Goal: Task Accomplishment & Management: Complete application form

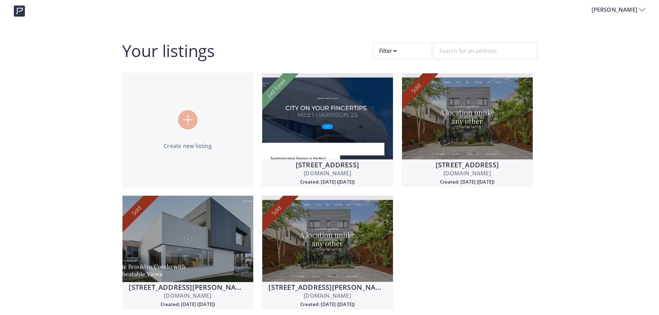
click at [401, 50] on div at bounding box center [402, 51] width 59 height 17
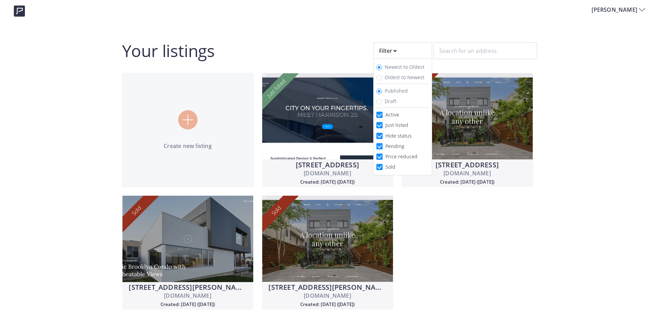
click at [396, 102] on span "Draft" at bounding box center [390, 101] width 17 height 7
click at [382, 102] on input "Draft" at bounding box center [379, 102] width 6 height 6
radio input "true"
radio input "false"
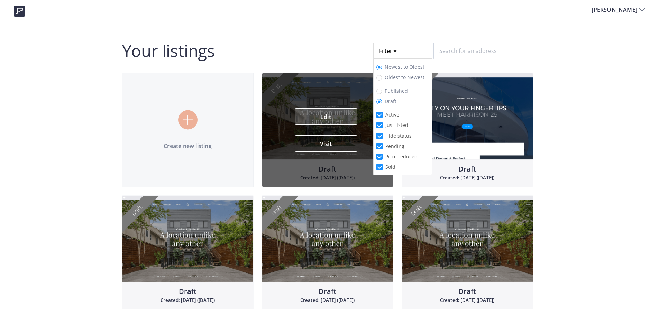
click at [318, 123] on link "Edit" at bounding box center [326, 116] width 62 height 17
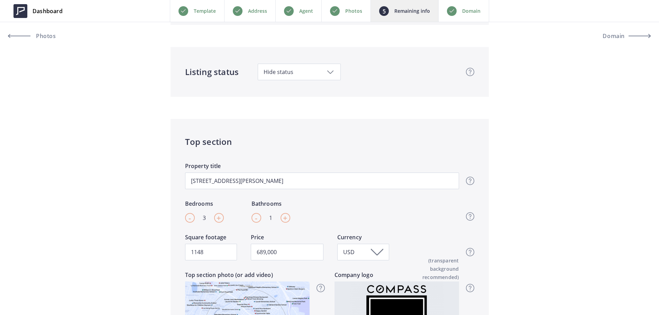
scroll to position [138, 0]
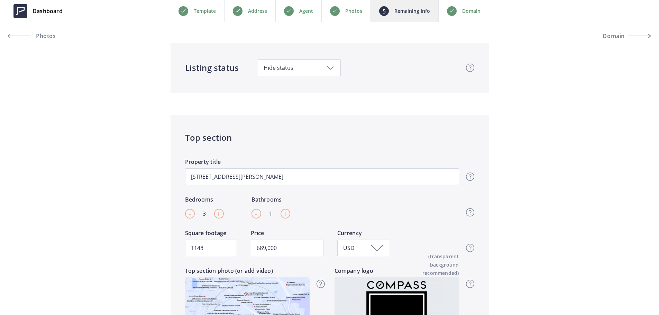
drag, startPoint x: 287, startPoint y: 83, endPoint x: 297, endPoint y: 66, distance: 20.0
click at [287, 74] on div "Listing status Hide status Hide status Just listed Active Price reduced Pending…" at bounding box center [330, 68] width 318 height 50
click at [298, 65] on span "Hide status" at bounding box center [299, 68] width 71 height 8
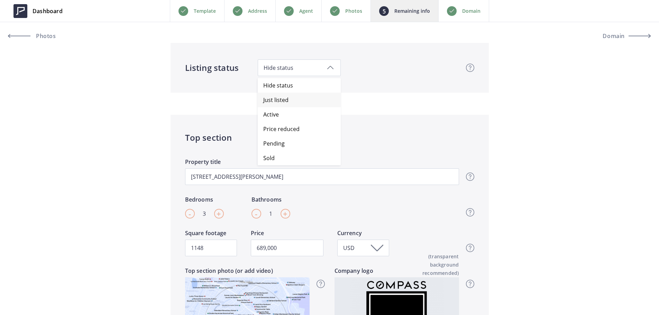
click at [290, 99] on span "Just listed" at bounding box center [301, 100] width 77 height 15
type input "689,000"
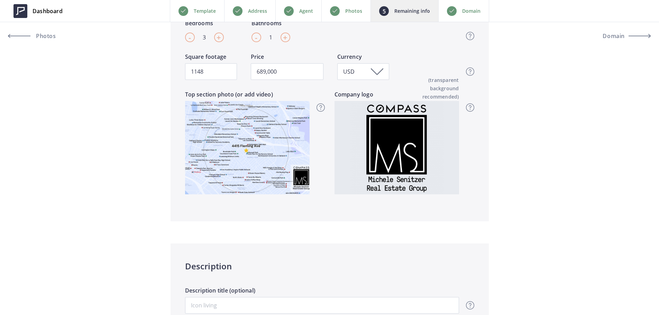
scroll to position [277, 0]
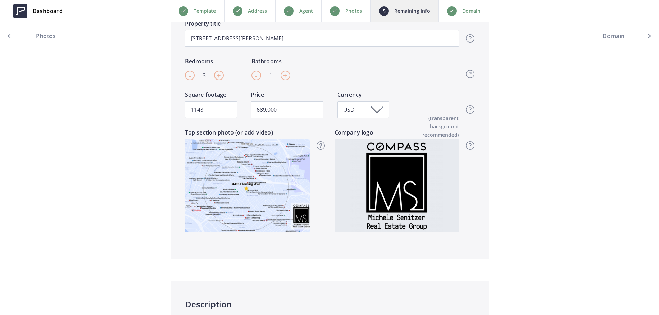
drag, startPoint x: 349, startPoint y: 7, endPoint x: 350, endPoint y: 15, distance: 8.4
click at [349, 7] on p "Photos" at bounding box center [353, 11] width 17 height 8
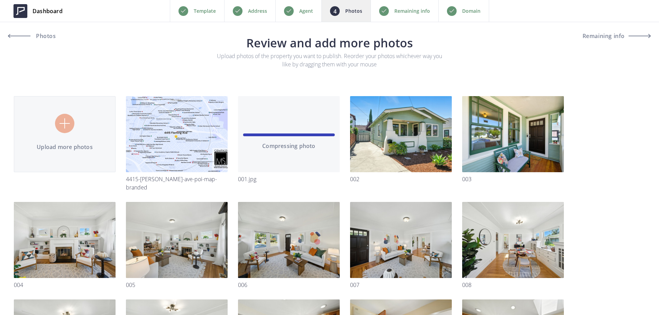
type input "C:\fakepath\Floor Plan (branded) - 4415 FLEMING AVE.png"
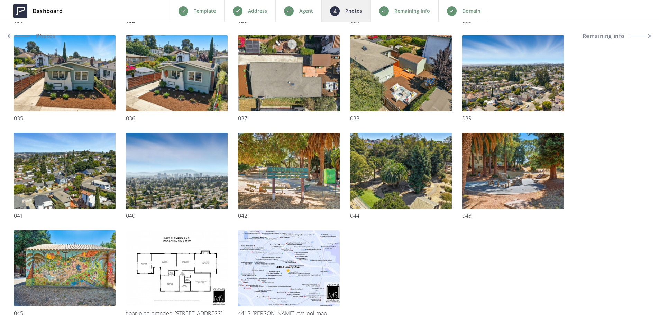
scroll to position [814, 0]
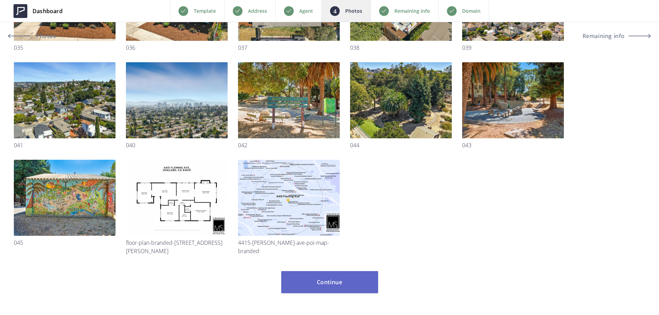
click at [334, 275] on button "Continue" at bounding box center [329, 282] width 97 height 22
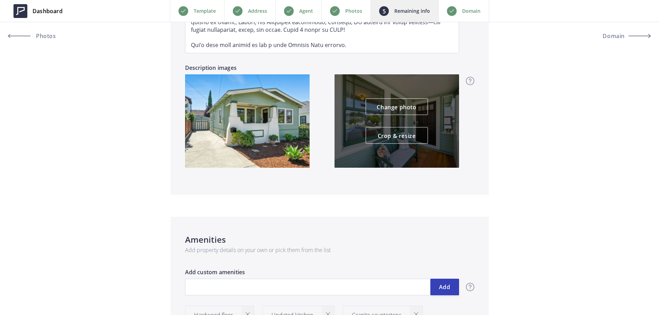
scroll to position [657, 0]
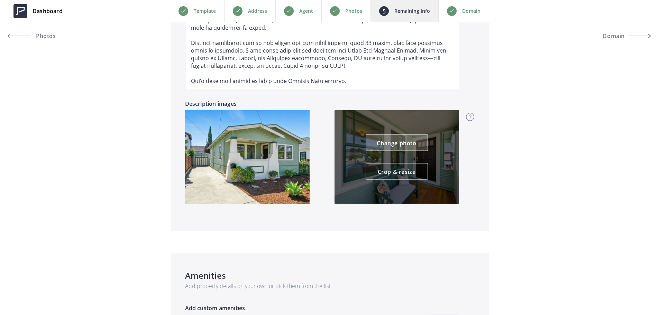
click at [406, 143] on link "Change photo" at bounding box center [397, 143] width 62 height 17
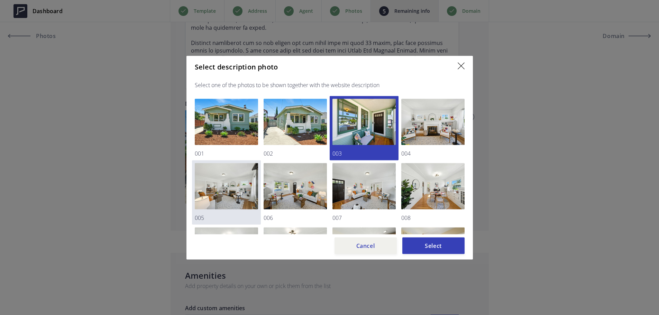
click at [232, 195] on img at bounding box center [226, 186] width 63 height 46
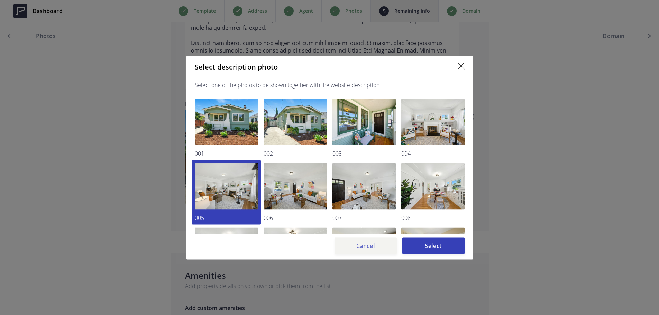
drag, startPoint x: 384, startPoint y: 247, endPoint x: 362, endPoint y: 185, distance: 66.4
click at [384, 247] on button "Cancel" at bounding box center [366, 245] width 62 height 17
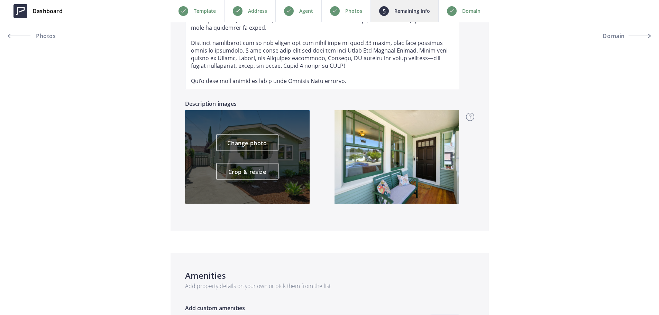
click at [268, 157] on div "Change photo Crop & resize" at bounding box center [247, 157] width 62 height 45
click at [265, 146] on link "Change photo" at bounding box center [247, 143] width 62 height 17
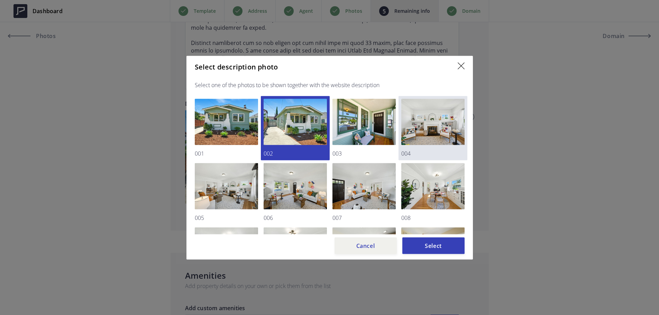
click at [441, 135] on img at bounding box center [432, 122] width 63 height 46
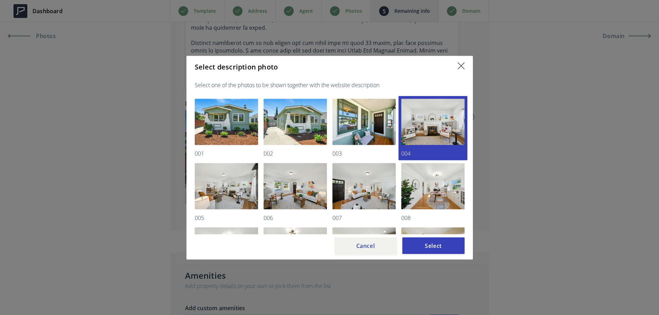
drag, startPoint x: 435, startPoint y: 245, endPoint x: 435, endPoint y: 236, distance: 9.0
click at [434, 245] on button "Select" at bounding box center [433, 245] width 62 height 17
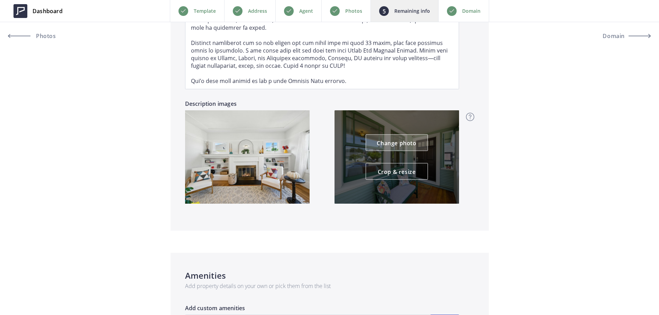
click at [411, 143] on link "Change photo" at bounding box center [397, 143] width 62 height 17
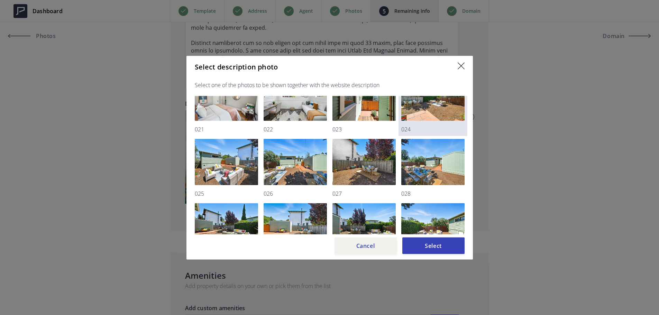
scroll to position [381, 0]
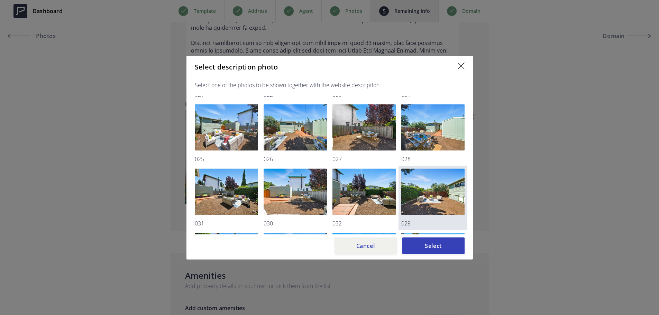
drag, startPoint x: 230, startPoint y: 125, endPoint x: 410, endPoint y: 196, distance: 193.9
click at [230, 125] on img at bounding box center [226, 127] width 63 height 46
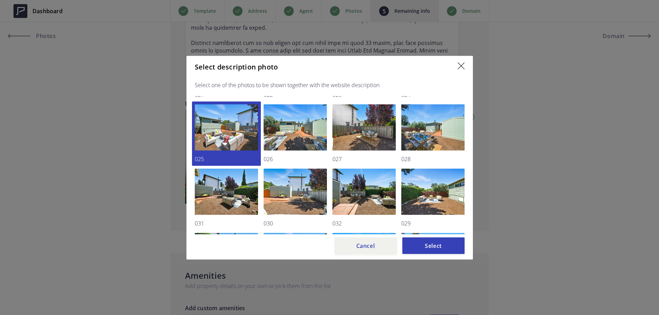
click at [451, 244] on button "Select" at bounding box center [433, 245] width 62 height 17
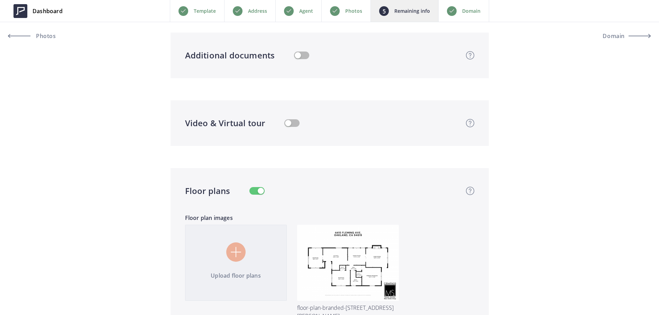
scroll to position [1418, 0]
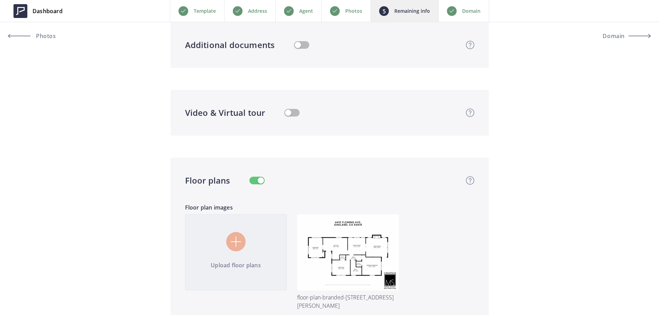
click at [293, 112] on button "button" at bounding box center [291, 113] width 15 height 8
type input "689,000"
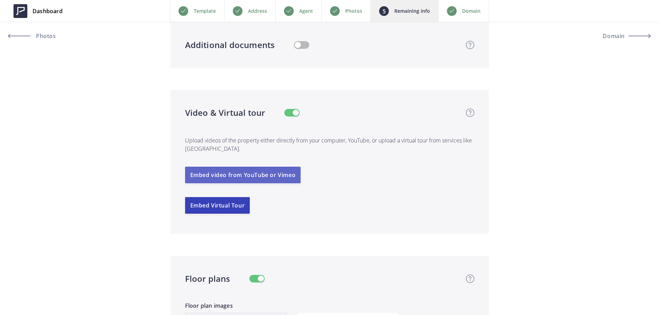
click at [259, 173] on button "Embed video from YouTube or Vimeo" at bounding box center [243, 175] width 116 height 17
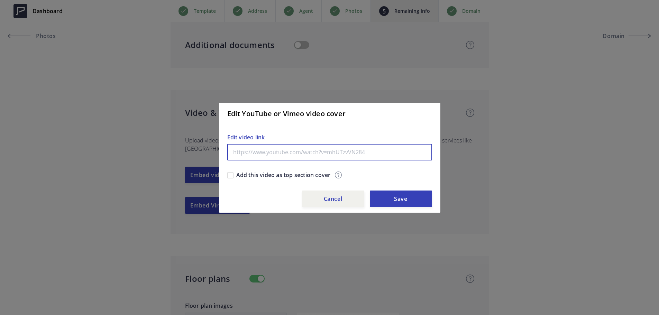
click at [328, 150] on input "text" at bounding box center [329, 152] width 205 height 17
paste input "https://youtu.be/QxogcLWhTBQ"
type input "https://youtu.be/QxogcLWhTBQ"
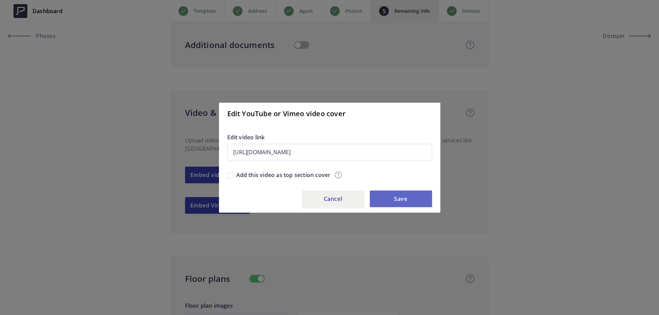
click at [396, 202] on button "Save" at bounding box center [401, 199] width 62 height 17
type input "689,000"
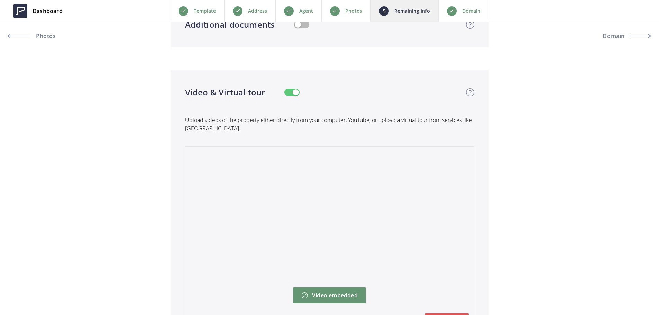
scroll to position [1557, 0]
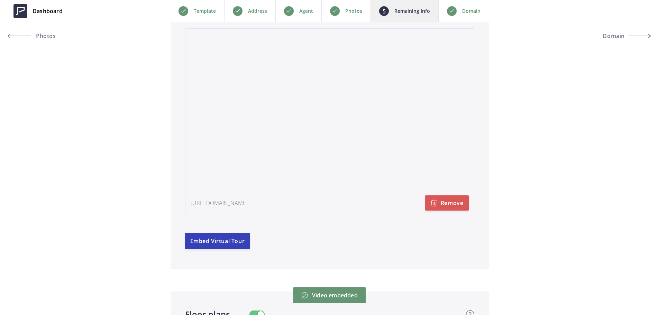
drag, startPoint x: 264, startPoint y: 203, endPoint x: 316, endPoint y: 207, distance: 52.0
click at [248, 203] on p "https://www.youtube.com/watch?v=QxogcLWhTBQ" at bounding box center [219, 203] width 57 height 8
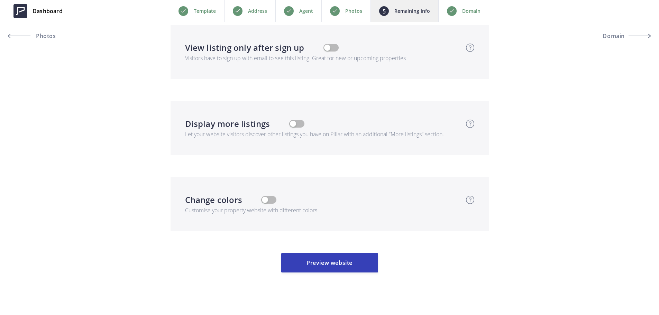
scroll to position [2159, 0]
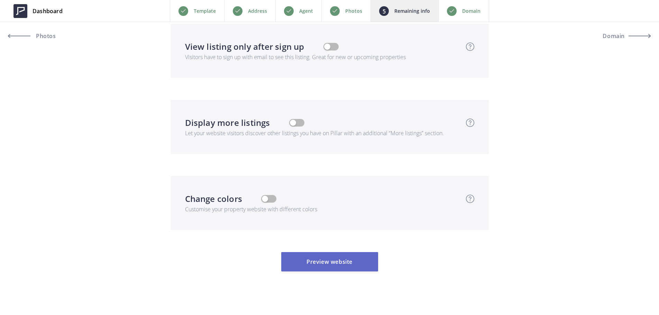
click at [354, 254] on button "Preview website" at bounding box center [329, 261] width 97 height 19
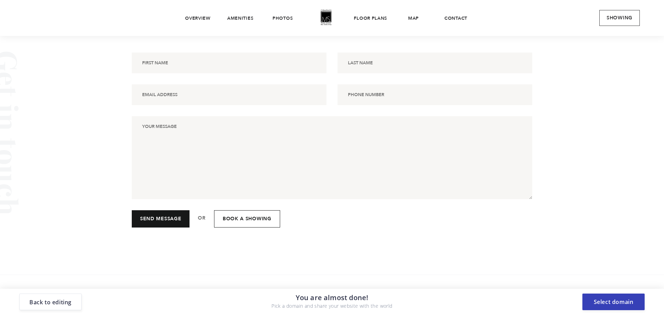
scroll to position [4277, 0]
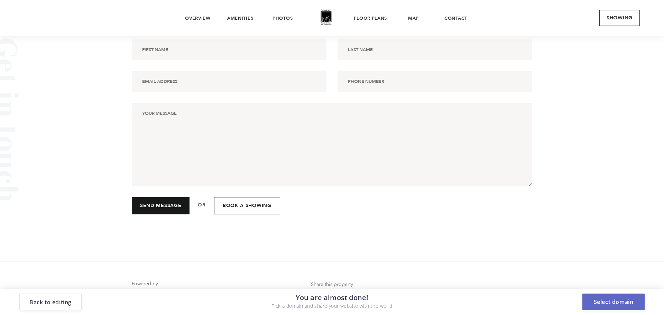
drag, startPoint x: 610, startPoint y: 303, endPoint x: 605, endPoint y: 300, distance: 5.0
click at [609, 303] on button "Select domain" at bounding box center [614, 302] width 62 height 17
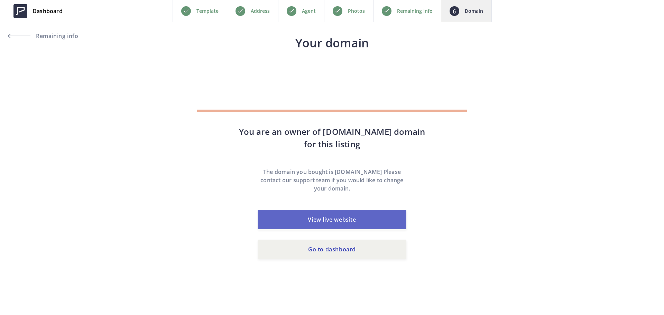
click at [349, 222] on link "View live website" at bounding box center [332, 219] width 149 height 19
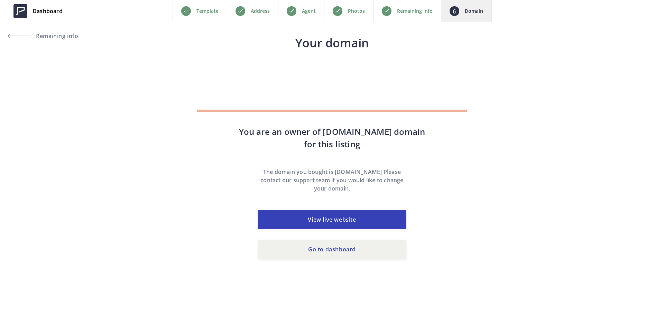
drag, startPoint x: 30, startPoint y: 7, endPoint x: 98, endPoint y: 1, distance: 68.1
click at [29, 7] on link "Dashboard" at bounding box center [38, 11] width 60 height 21
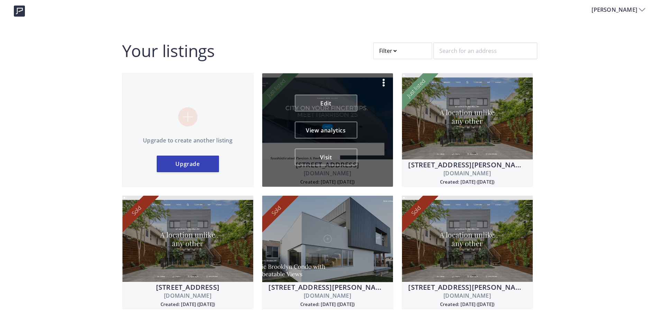
click at [330, 103] on link "Edit" at bounding box center [326, 103] width 62 height 17
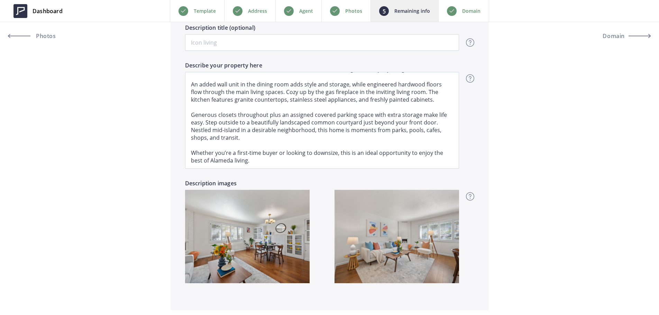
scroll to position [654, 0]
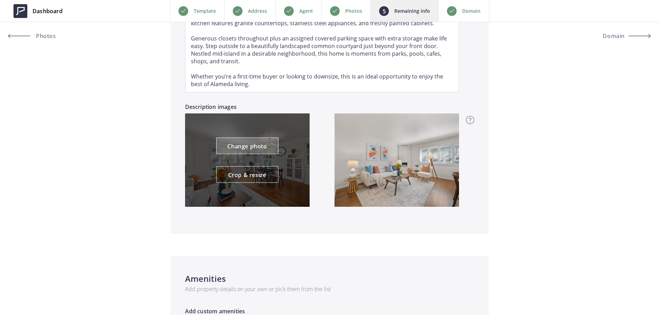
click at [264, 146] on link "Change photo" at bounding box center [247, 146] width 62 height 17
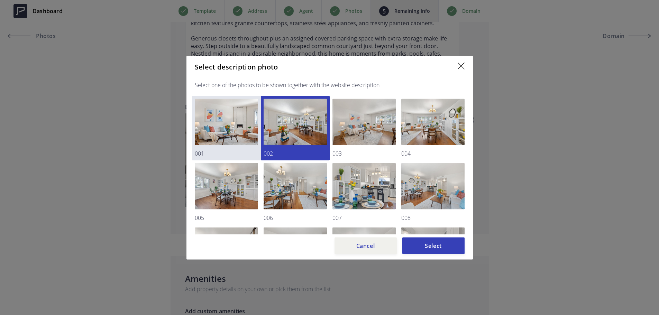
click at [213, 126] on img at bounding box center [226, 122] width 63 height 46
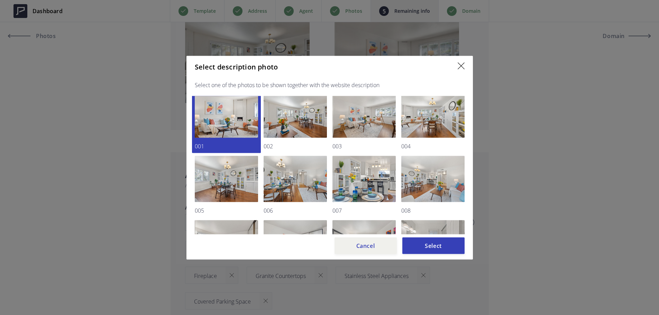
scroll to position [0, 0]
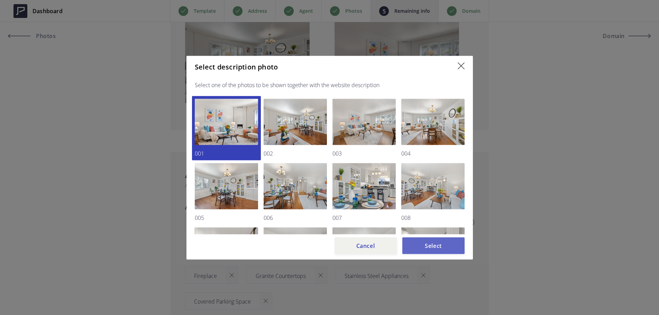
click at [442, 250] on button "Select" at bounding box center [433, 245] width 62 height 17
type input "509,000"
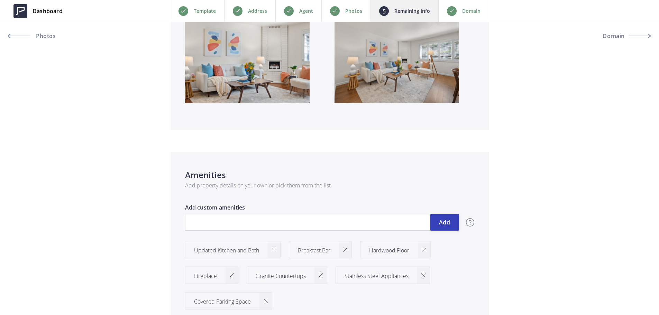
click at [358, 9] on p "Photos" at bounding box center [353, 11] width 17 height 8
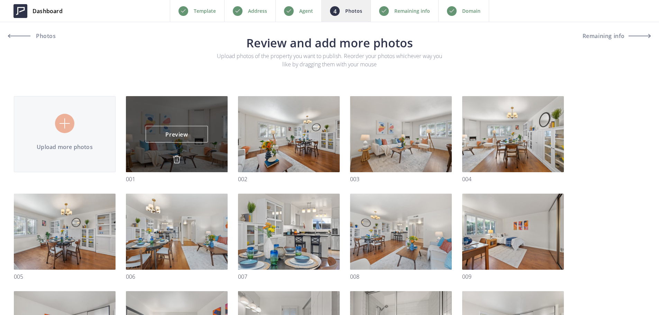
click at [176, 160] on img at bounding box center [177, 159] width 8 height 8
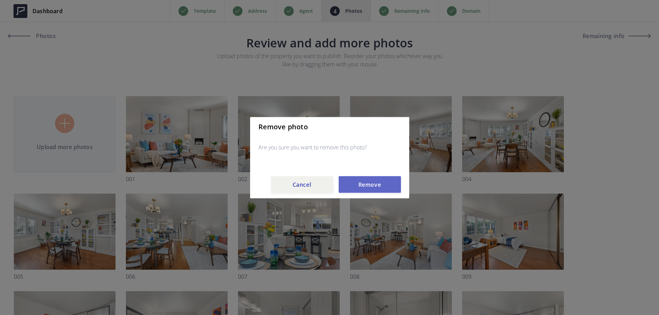
click at [363, 185] on button "Remove" at bounding box center [370, 184] width 62 height 17
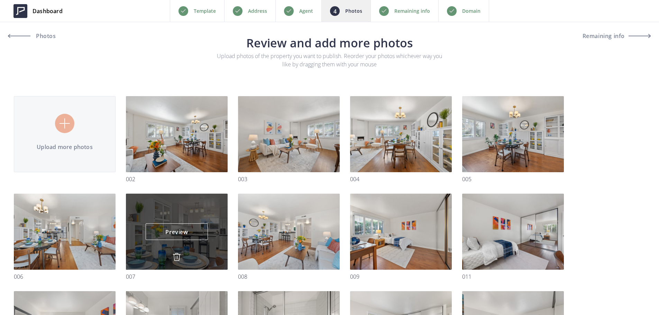
drag, startPoint x: 619, startPoint y: 123, endPoint x: 207, endPoint y: 218, distance: 423.5
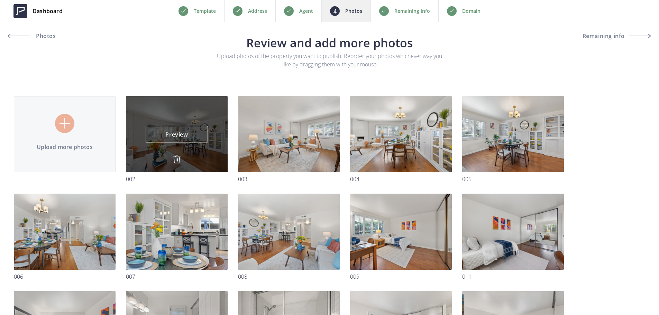
click at [177, 159] on img at bounding box center [177, 159] width 8 height 8
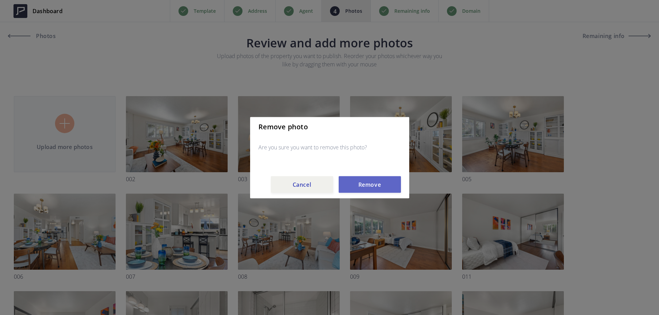
click at [382, 187] on button "Remove" at bounding box center [370, 184] width 62 height 17
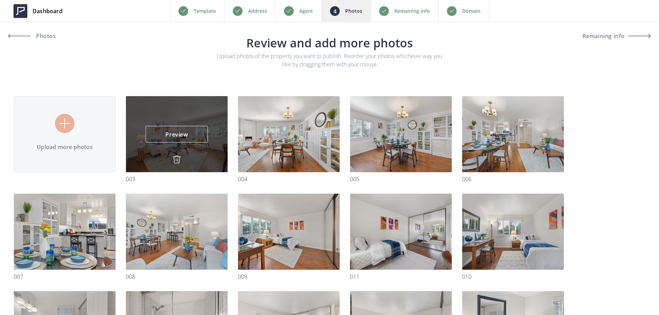
click at [178, 162] on img at bounding box center [177, 159] width 8 height 8
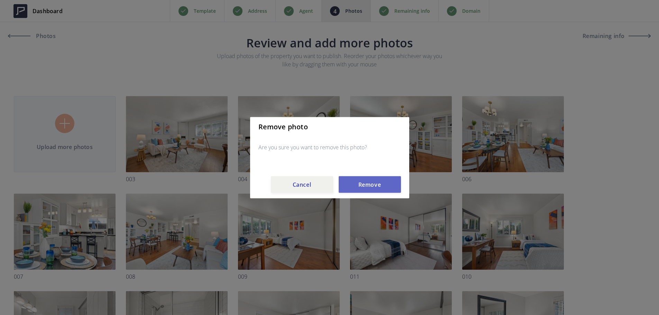
click at [381, 186] on button "Remove" at bounding box center [370, 184] width 62 height 17
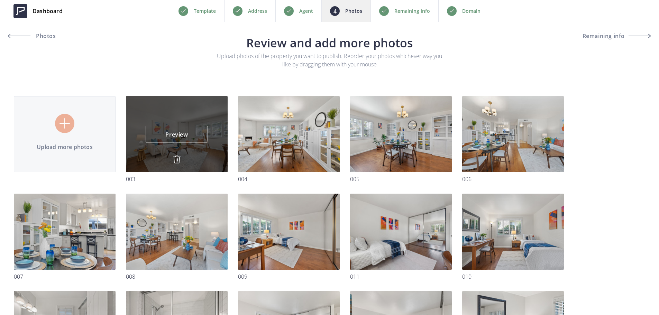
click at [238, 162] on div "Preview Preview" at bounding box center [289, 134] width 102 height 76
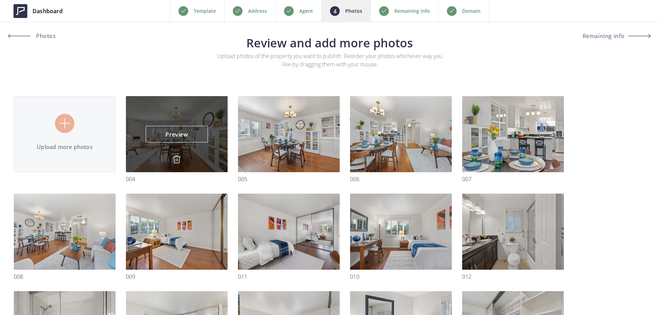
click at [174, 160] on img at bounding box center [177, 159] width 8 height 8
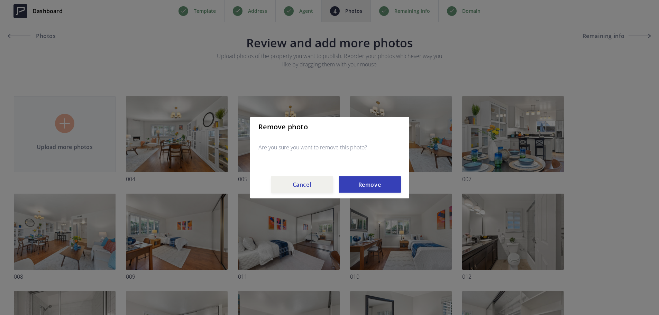
drag, startPoint x: 368, startPoint y: 189, endPoint x: 213, endPoint y: 179, distance: 154.6
click at [366, 189] on button "Remove" at bounding box center [370, 184] width 62 height 17
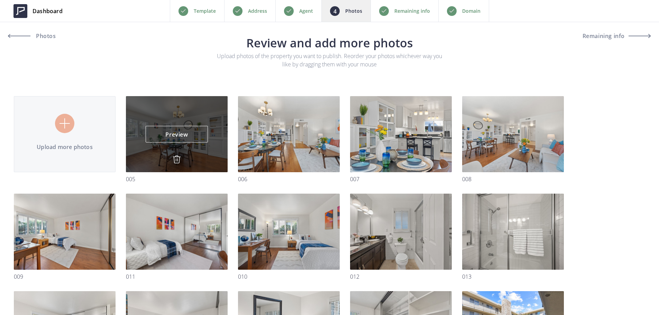
click at [176, 157] on img at bounding box center [177, 159] width 8 height 8
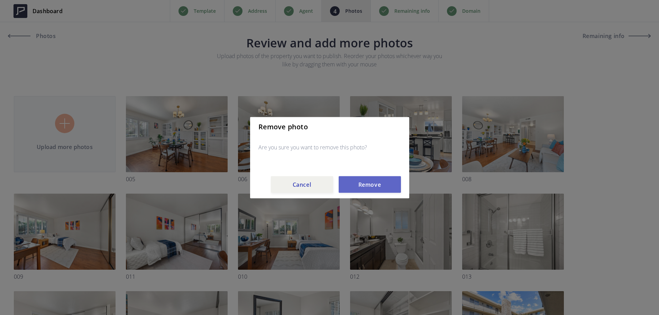
click at [353, 188] on button "Remove" at bounding box center [370, 184] width 62 height 17
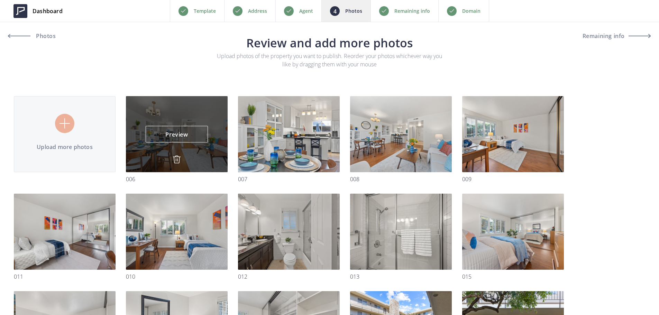
click at [178, 161] on img at bounding box center [177, 159] width 8 height 8
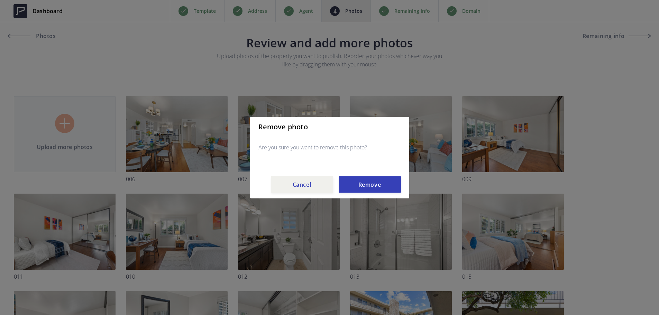
drag, startPoint x: 392, startPoint y: 188, endPoint x: 388, endPoint y: 187, distance: 3.5
click at [391, 188] on button "Remove" at bounding box center [370, 184] width 62 height 17
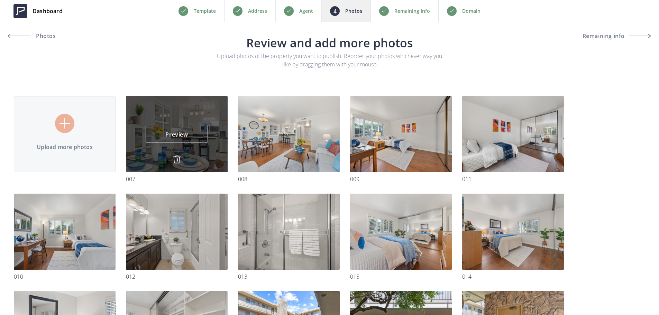
click at [180, 161] on img at bounding box center [177, 159] width 8 height 8
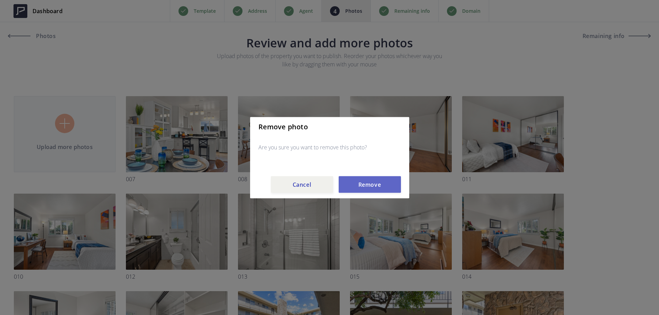
click at [375, 192] on button "Remove" at bounding box center [370, 184] width 62 height 17
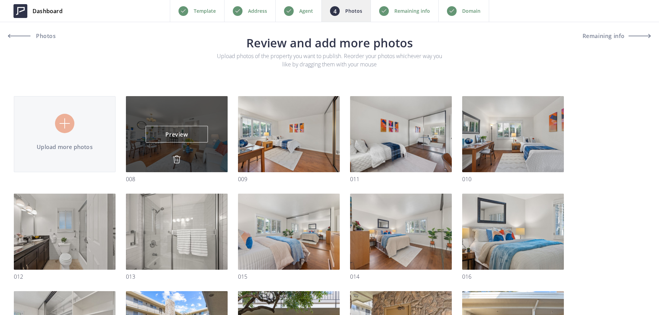
click at [176, 161] on img at bounding box center [177, 159] width 8 height 8
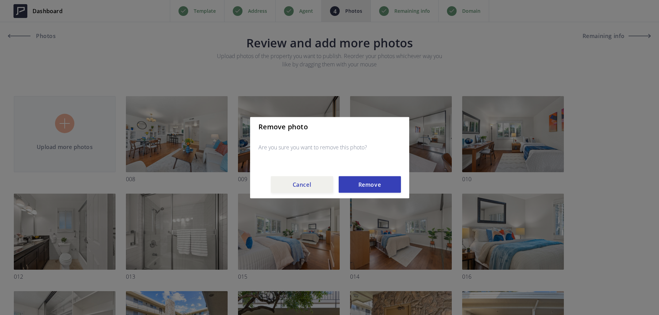
drag, startPoint x: 394, startPoint y: 192, endPoint x: 302, endPoint y: 179, distance: 93.0
click at [394, 192] on button "Remove" at bounding box center [370, 184] width 62 height 17
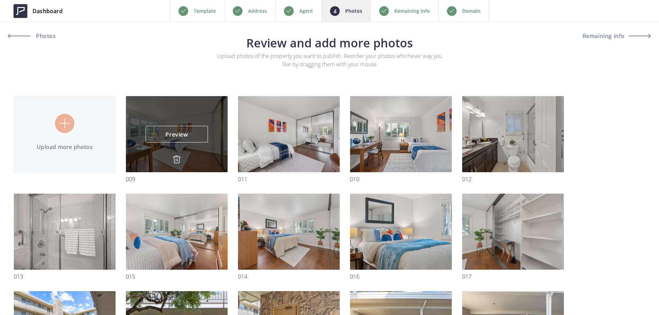
click at [178, 161] on img at bounding box center [177, 159] width 8 height 8
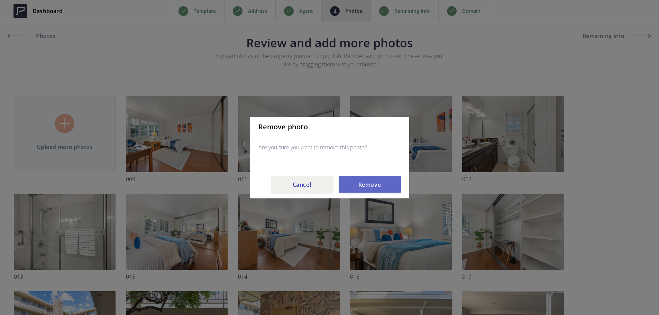
click at [374, 190] on button "Remove" at bounding box center [370, 184] width 62 height 17
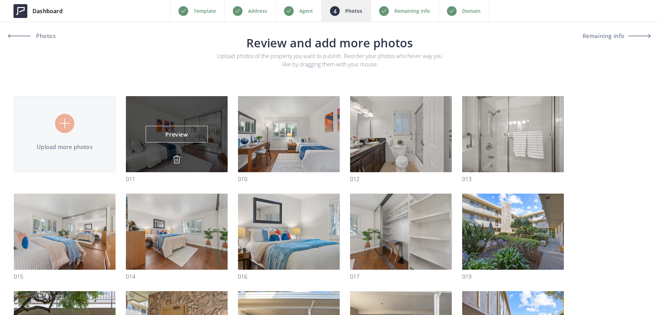
click at [177, 161] on img at bounding box center [177, 159] width 8 height 8
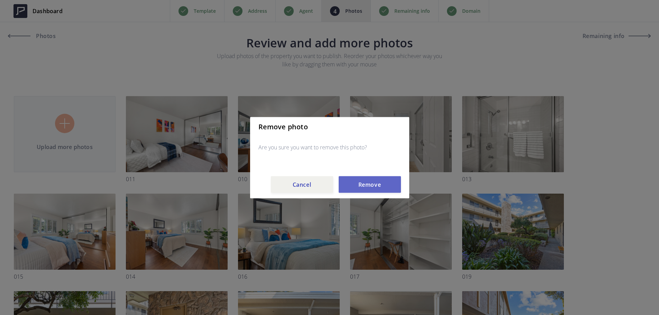
click at [350, 186] on button "Remove" at bounding box center [370, 184] width 62 height 17
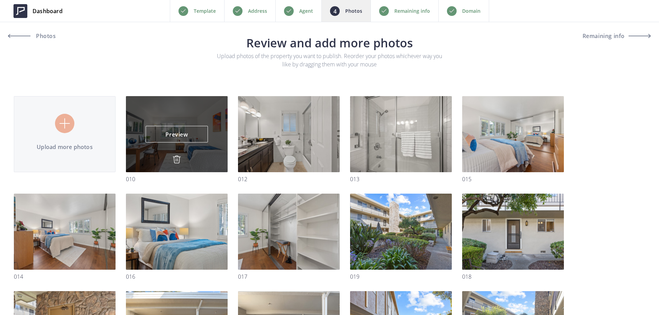
click at [177, 160] on img at bounding box center [177, 159] width 8 height 8
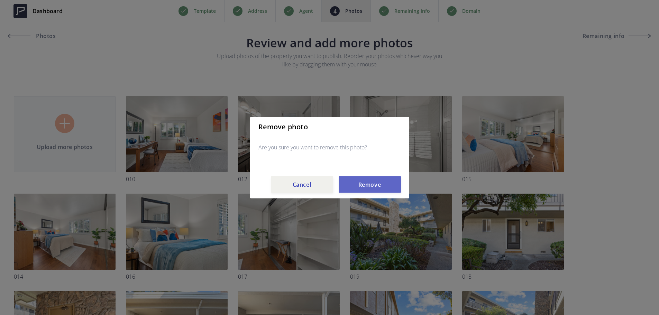
click at [364, 186] on button "Remove" at bounding box center [370, 184] width 62 height 17
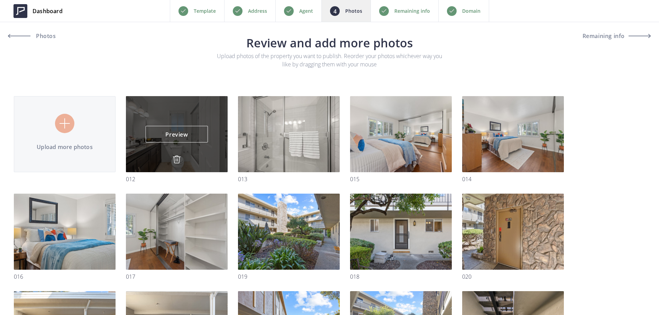
click at [178, 157] on img at bounding box center [177, 159] width 8 height 8
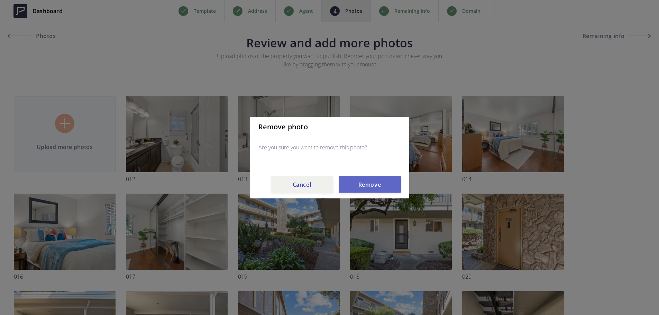
click at [383, 189] on button "Remove" at bounding box center [370, 184] width 62 height 17
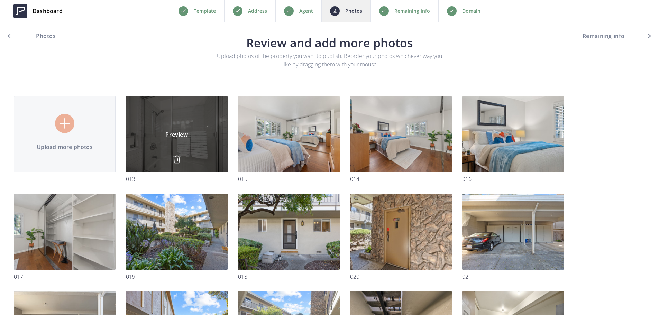
click at [176, 157] on img at bounding box center [177, 159] width 8 height 8
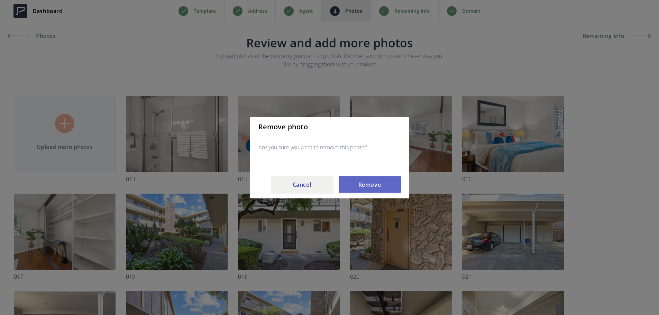
click at [362, 188] on button "Remove" at bounding box center [370, 184] width 62 height 17
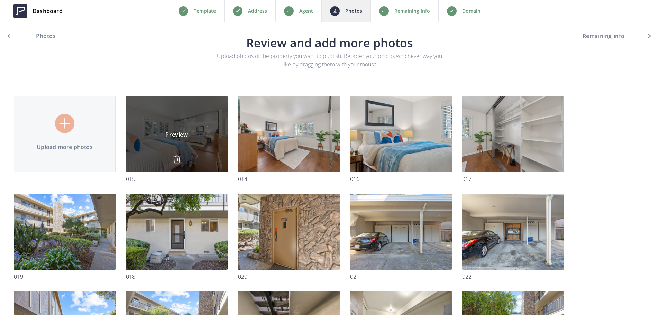
click at [181, 158] on img at bounding box center [177, 159] width 8 height 8
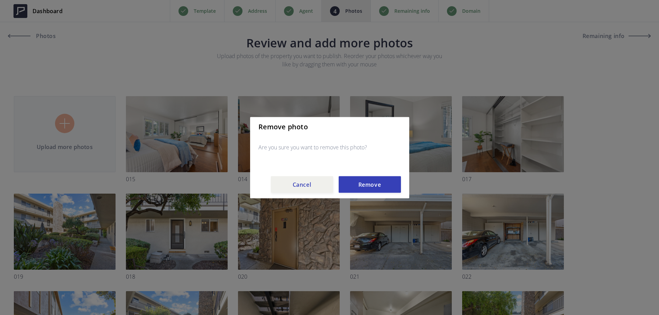
drag, startPoint x: 360, startPoint y: 184, endPoint x: 355, endPoint y: 183, distance: 5.2
click at [360, 184] on button "Remove" at bounding box center [370, 184] width 62 height 17
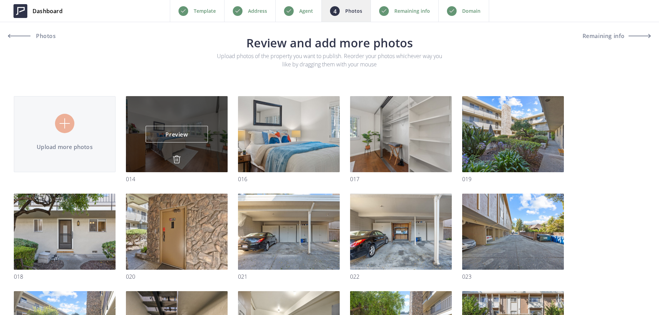
click at [179, 159] on img at bounding box center [177, 159] width 8 height 8
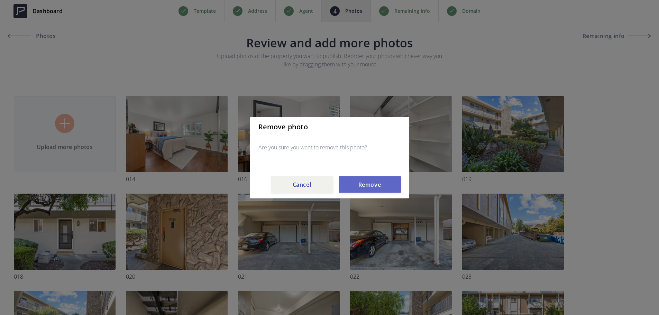
click at [361, 185] on button "Remove" at bounding box center [370, 184] width 62 height 17
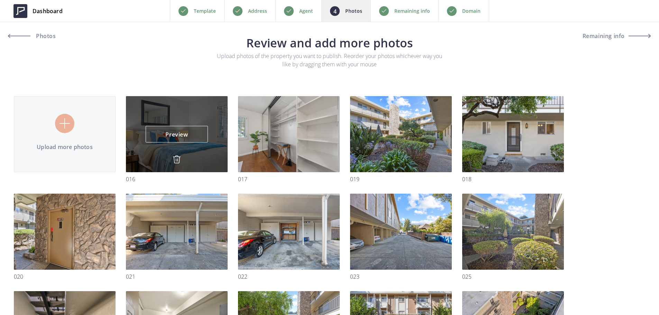
click at [179, 162] on img at bounding box center [177, 159] width 8 height 8
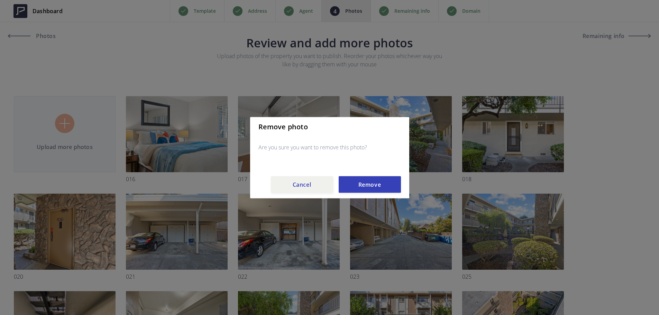
click at [363, 174] on div "Remove photo Are you sure you want to remove this photo? Cancel Remove" at bounding box center [329, 157] width 159 height 81
click at [368, 188] on button "Remove" at bounding box center [370, 184] width 62 height 17
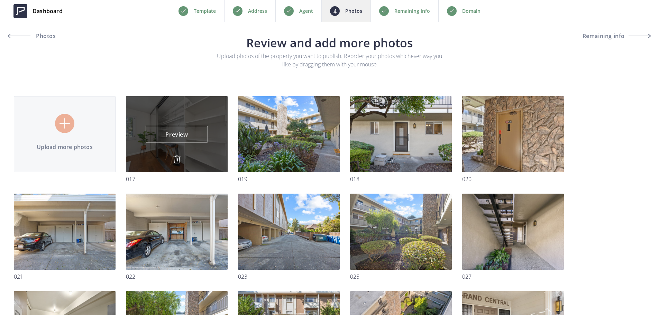
click at [177, 162] on img at bounding box center [177, 159] width 8 height 8
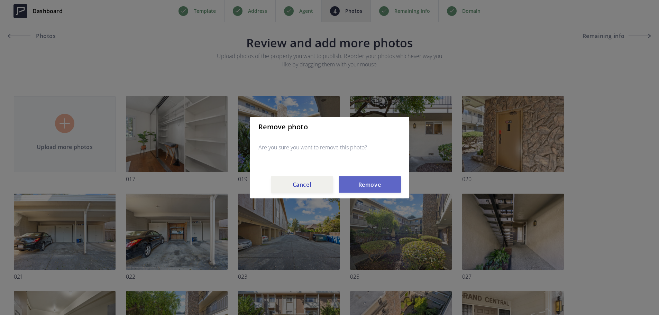
click at [376, 184] on button "Remove" at bounding box center [370, 184] width 62 height 17
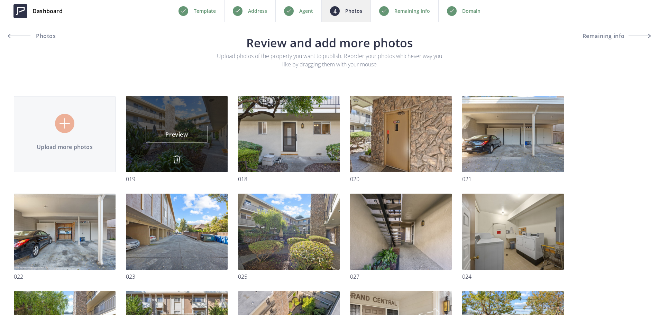
click at [178, 163] on img at bounding box center [177, 159] width 8 height 8
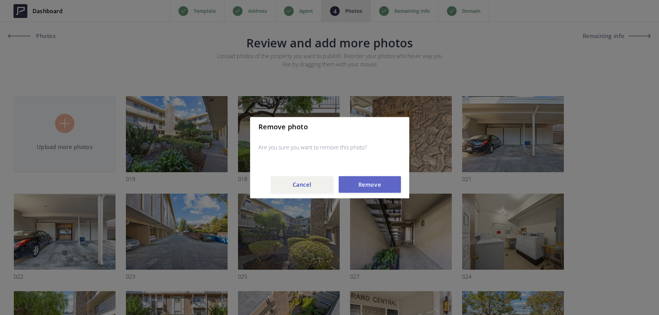
click at [373, 188] on button "Remove" at bounding box center [370, 184] width 62 height 17
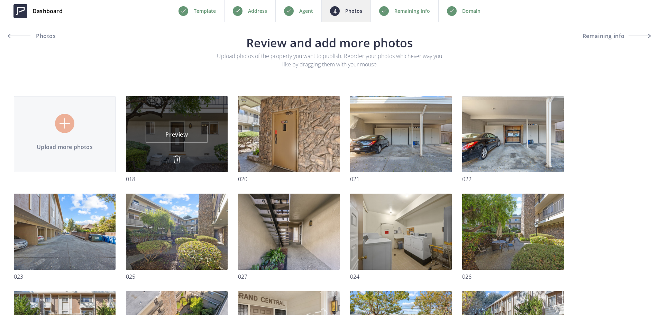
click at [177, 161] on img at bounding box center [177, 159] width 8 height 8
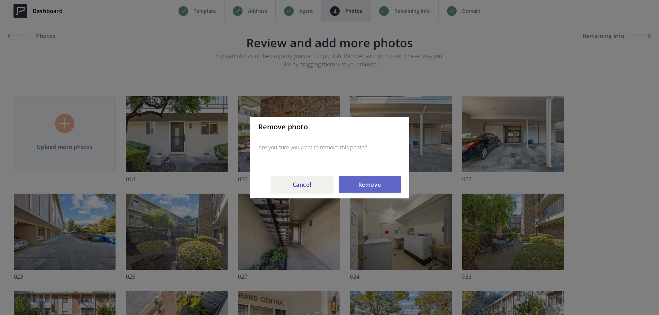
drag, startPoint x: 362, startPoint y: 188, endPoint x: 221, endPoint y: 164, distance: 142.5
click at [362, 188] on button "Remove" at bounding box center [370, 184] width 62 height 17
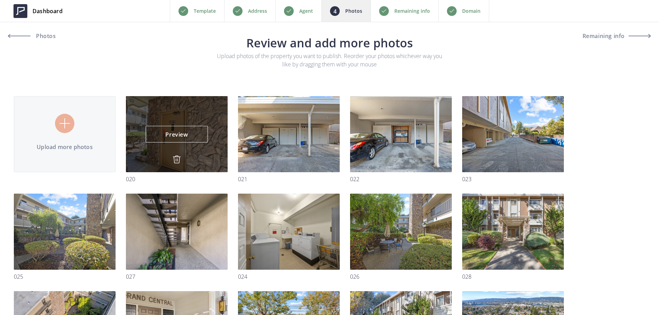
click at [174, 157] on img at bounding box center [177, 159] width 8 height 8
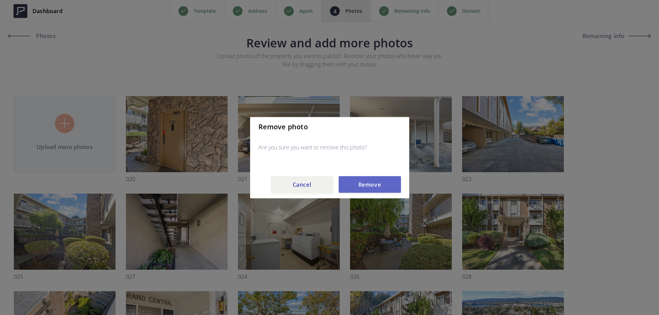
click at [392, 184] on button "Remove" at bounding box center [370, 184] width 62 height 17
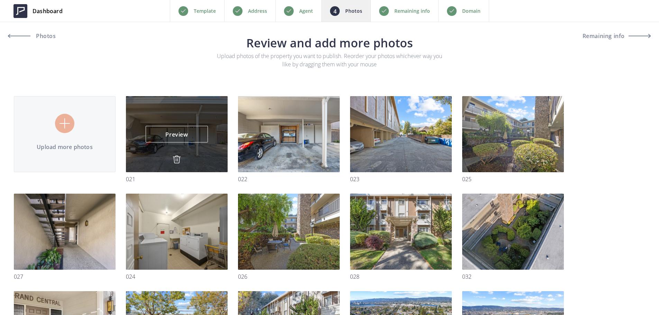
click at [177, 158] on img at bounding box center [177, 159] width 8 height 8
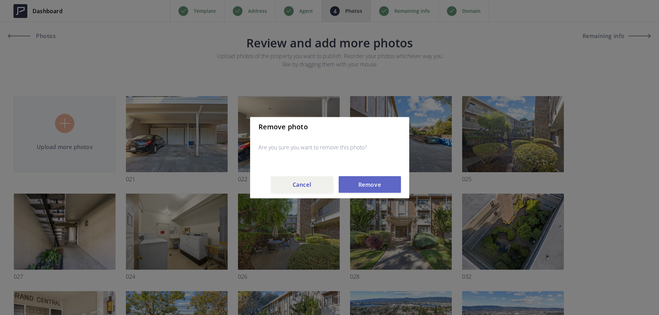
click at [362, 184] on button "Remove" at bounding box center [370, 184] width 62 height 17
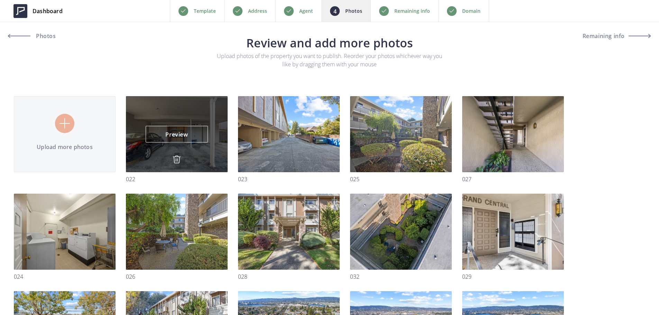
click at [172, 157] on div "Preview Preview" at bounding box center [177, 134] width 102 height 76
click at [176, 158] on img at bounding box center [177, 159] width 8 height 8
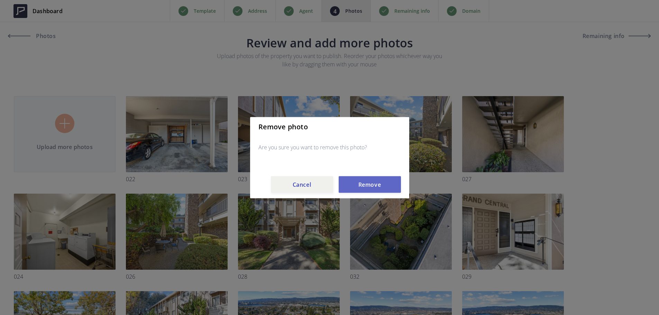
click at [395, 187] on button "Remove" at bounding box center [370, 184] width 62 height 17
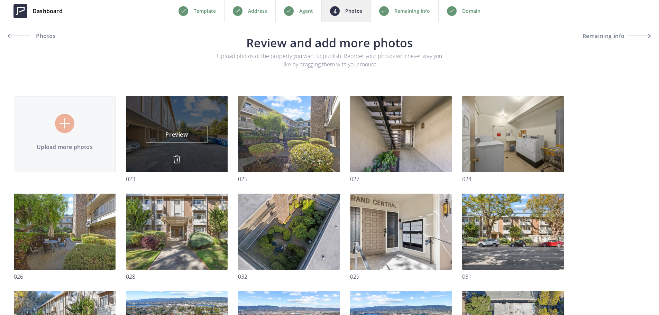
click at [179, 157] on img at bounding box center [177, 159] width 8 height 8
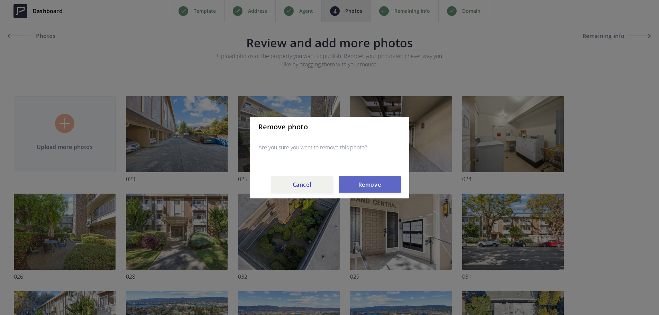
click at [348, 179] on button "Remove" at bounding box center [370, 184] width 62 height 17
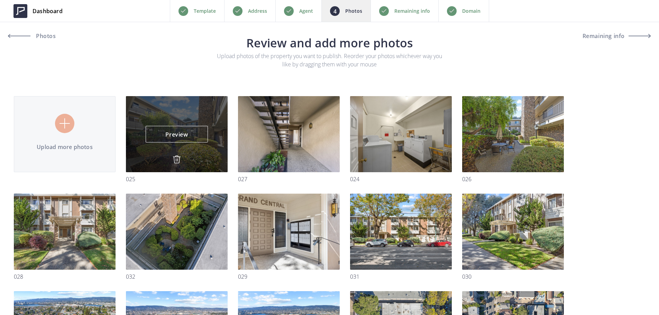
click at [175, 159] on img at bounding box center [177, 159] width 8 height 8
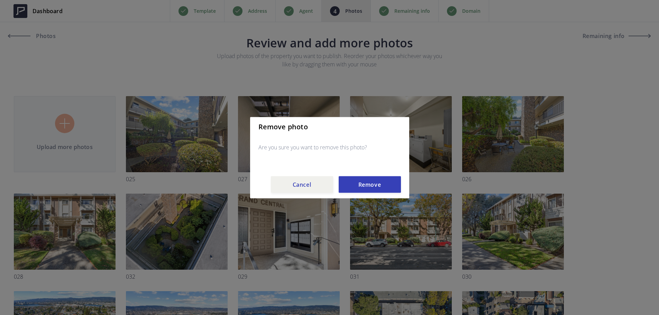
drag, startPoint x: 362, startPoint y: 192, endPoint x: 350, endPoint y: 187, distance: 12.4
click at [361, 191] on button "Remove" at bounding box center [370, 184] width 62 height 17
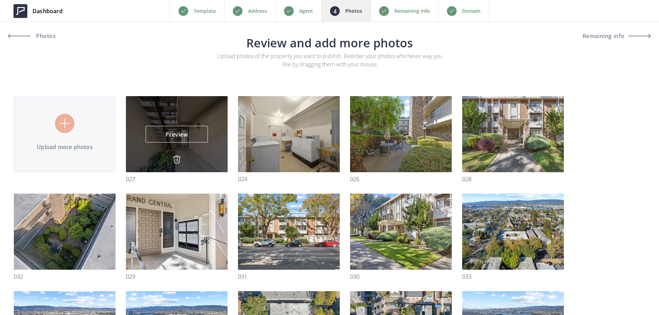
click at [180, 161] on img at bounding box center [177, 159] width 8 height 8
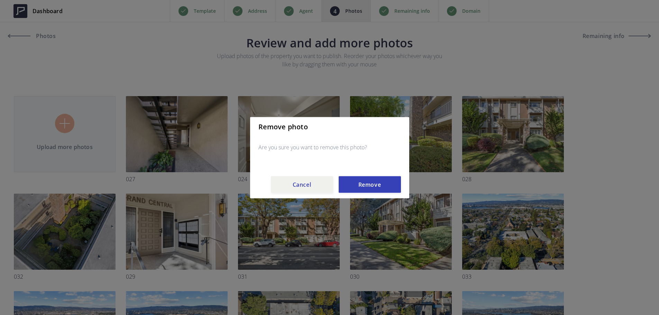
drag, startPoint x: 364, startPoint y: 186, endPoint x: 341, endPoint y: 179, distance: 24.5
click at [363, 186] on button "Remove" at bounding box center [370, 184] width 62 height 17
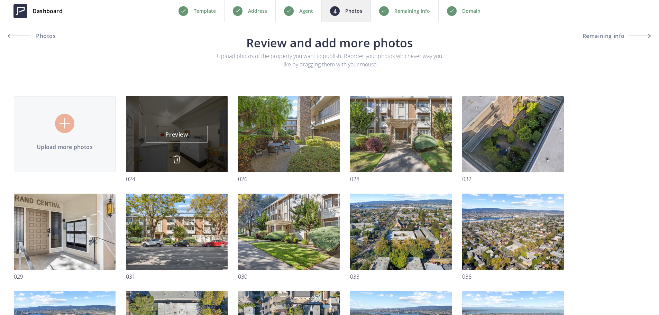
click at [179, 162] on img at bounding box center [177, 159] width 8 height 8
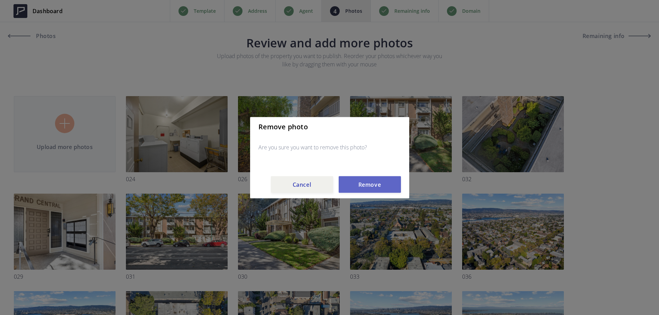
click at [368, 183] on button "Remove" at bounding box center [370, 184] width 62 height 17
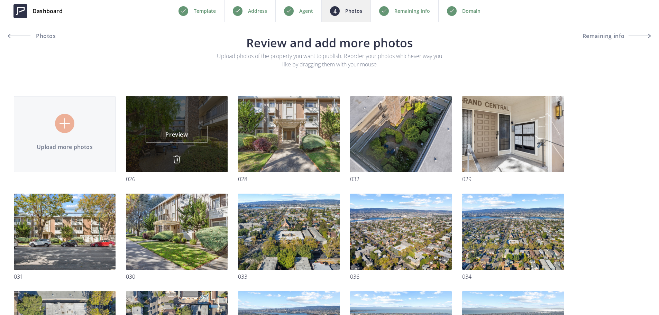
click at [175, 161] on img at bounding box center [177, 159] width 8 height 8
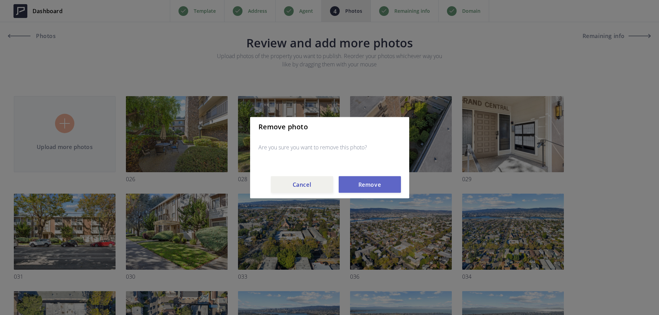
click at [365, 181] on button "Remove" at bounding box center [370, 184] width 62 height 17
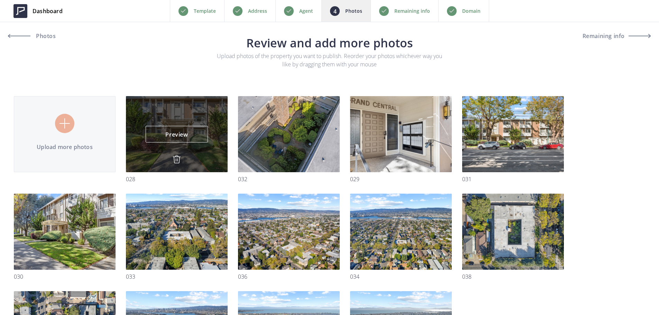
click at [185, 161] on div "Preview Preview" at bounding box center [177, 134] width 102 height 76
click at [177, 160] on img at bounding box center [177, 159] width 8 height 8
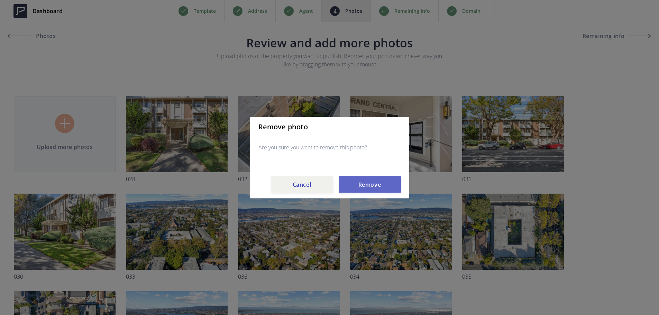
click at [363, 185] on button "Remove" at bounding box center [370, 184] width 62 height 17
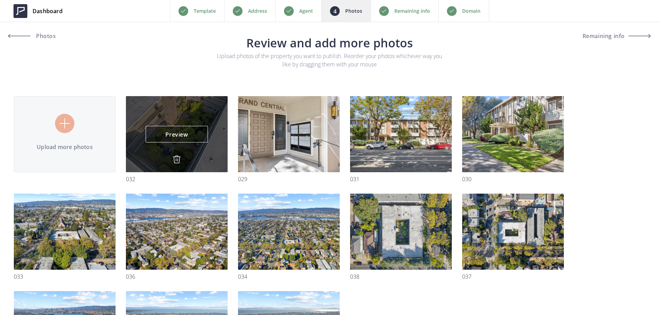
click at [177, 159] on img at bounding box center [177, 159] width 8 height 8
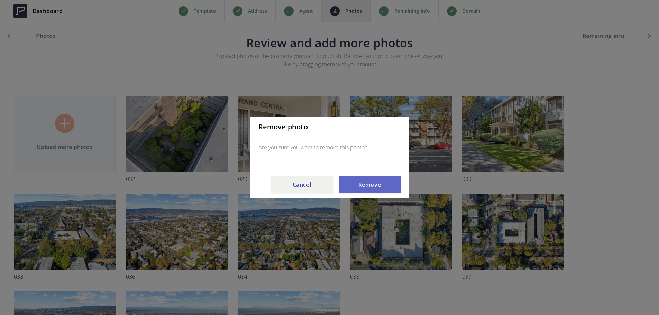
click at [352, 189] on button "Remove" at bounding box center [370, 184] width 62 height 17
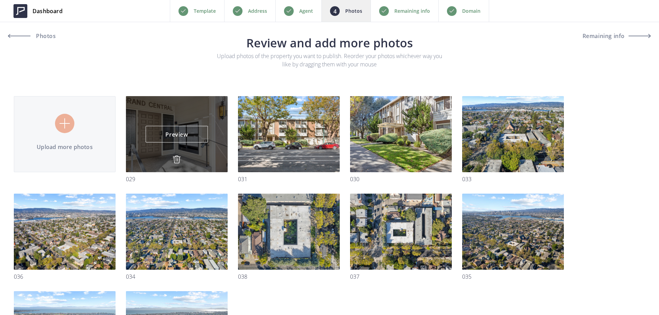
click at [180, 160] on img at bounding box center [177, 159] width 8 height 8
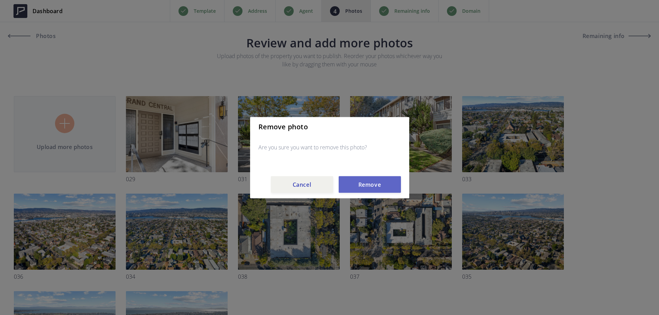
click at [364, 185] on button "Remove" at bounding box center [370, 184] width 62 height 17
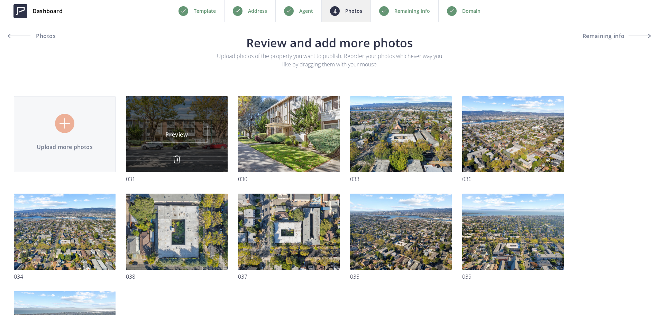
click at [173, 157] on img at bounding box center [177, 159] width 8 height 8
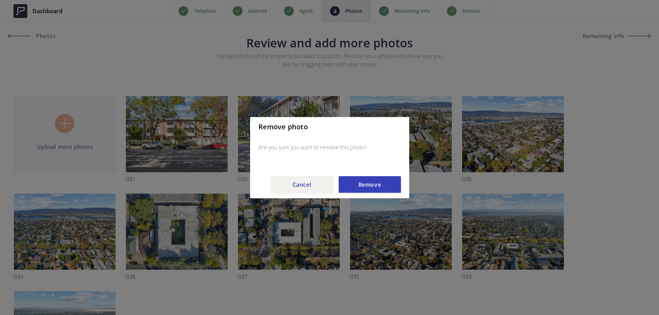
drag, startPoint x: 357, startPoint y: 184, endPoint x: 349, endPoint y: 183, distance: 7.5
click at [355, 184] on button "Remove" at bounding box center [370, 184] width 62 height 17
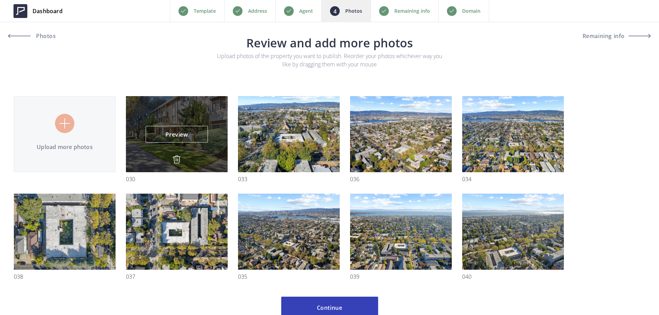
click at [180, 159] on img at bounding box center [177, 159] width 8 height 8
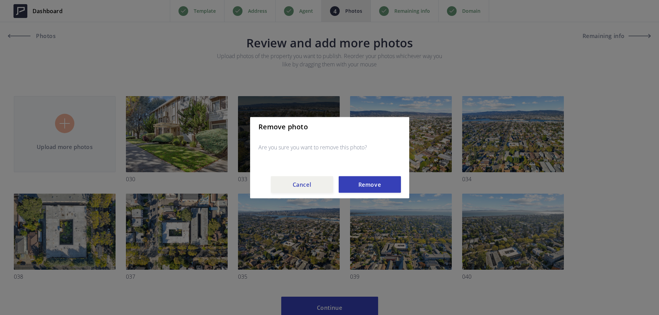
drag, startPoint x: 360, startPoint y: 176, endPoint x: 239, endPoint y: 162, distance: 122.6
click at [360, 177] on button "Remove" at bounding box center [370, 184] width 62 height 17
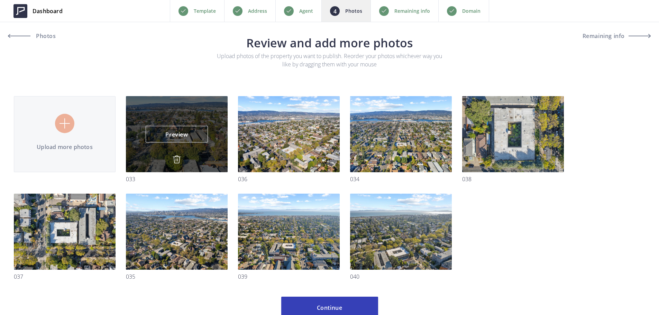
click at [177, 157] on img at bounding box center [177, 159] width 8 height 8
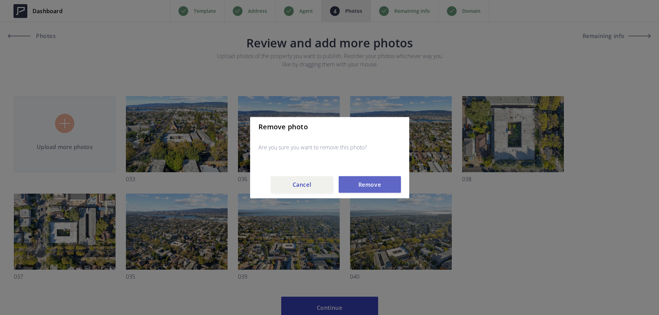
click at [351, 187] on button "Remove" at bounding box center [370, 184] width 62 height 17
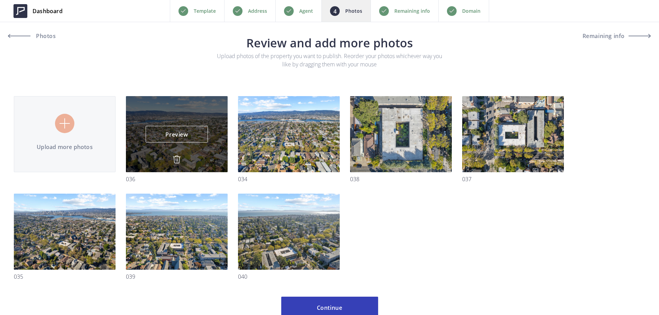
click at [177, 160] on img at bounding box center [177, 159] width 8 height 8
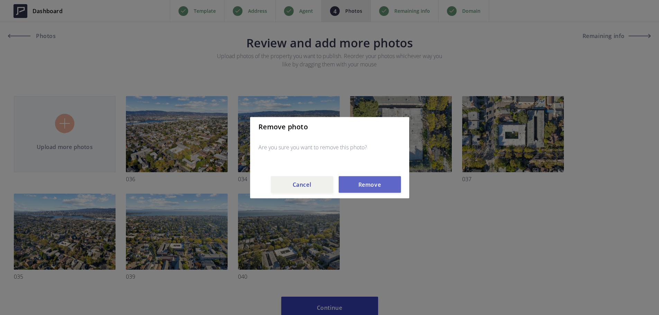
click at [367, 188] on button "Remove" at bounding box center [370, 184] width 62 height 17
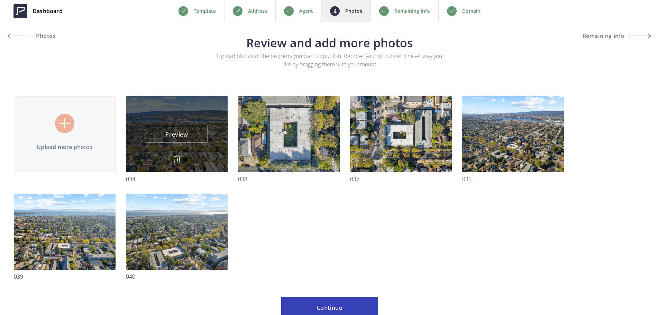
click at [174, 158] on img at bounding box center [177, 159] width 8 height 8
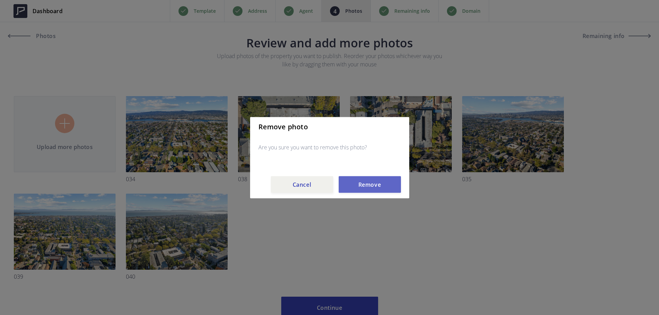
click at [365, 188] on button "Remove" at bounding box center [370, 184] width 62 height 17
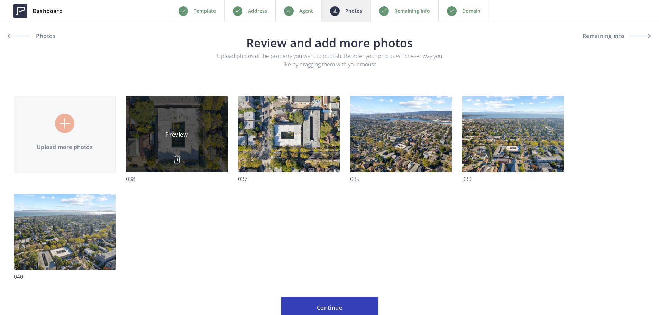
click at [174, 159] on img at bounding box center [177, 159] width 8 height 8
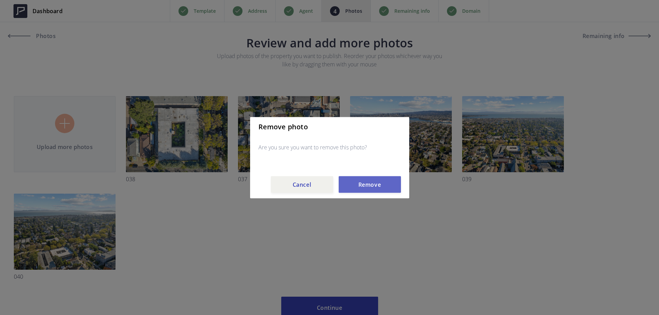
click at [354, 185] on button "Remove" at bounding box center [370, 184] width 62 height 17
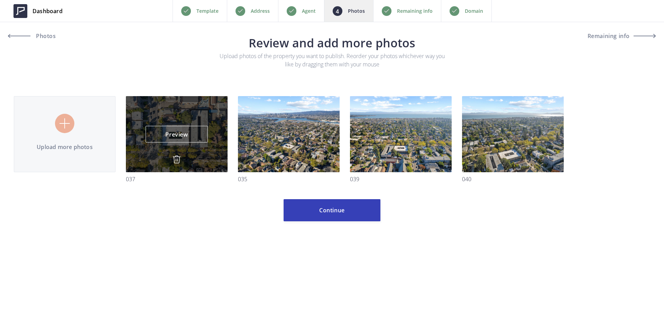
click at [179, 158] on img at bounding box center [177, 159] width 8 height 8
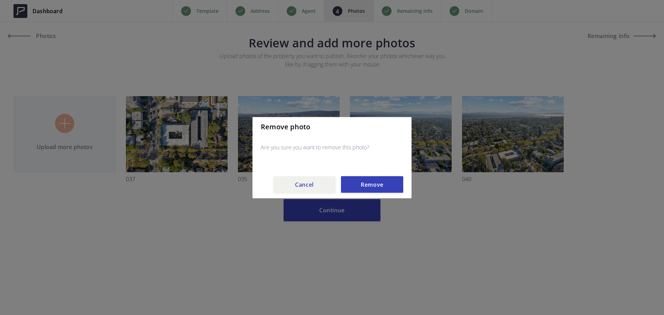
drag, startPoint x: 365, startPoint y: 189, endPoint x: 287, endPoint y: 173, distance: 79.7
click at [358, 184] on button "Remove" at bounding box center [372, 184] width 62 height 17
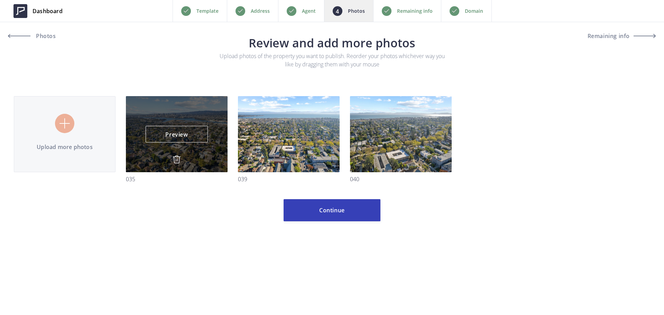
click at [181, 160] on img at bounding box center [177, 159] width 8 height 8
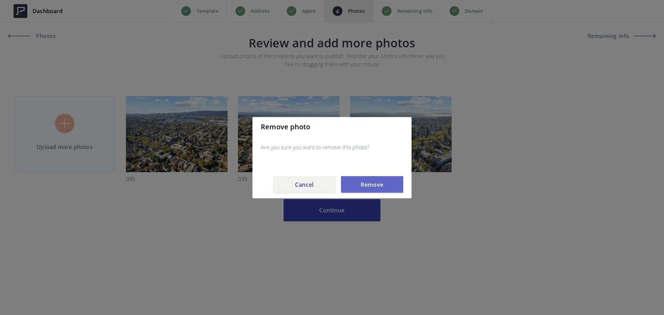
click at [352, 186] on button "Remove" at bounding box center [372, 184] width 62 height 17
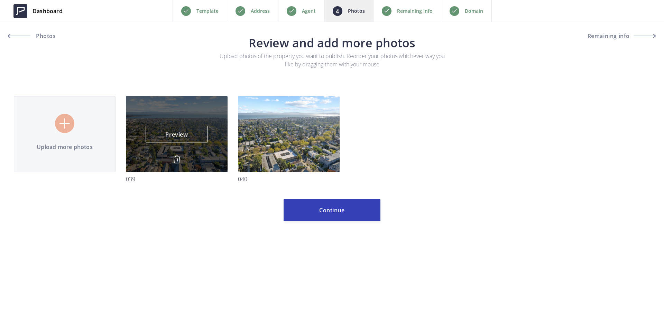
click at [178, 159] on img at bounding box center [177, 159] width 8 height 8
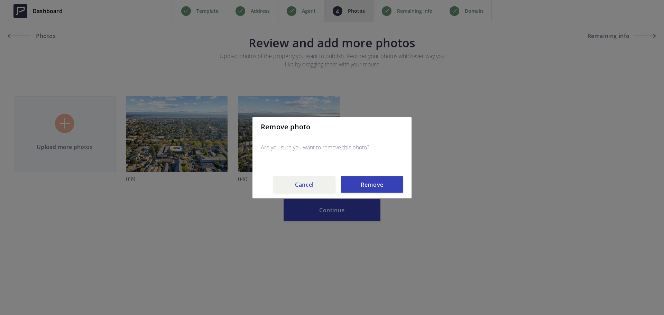
drag, startPoint x: 380, startPoint y: 180, endPoint x: 214, endPoint y: 173, distance: 165.8
click at [379, 180] on button "Remove" at bounding box center [372, 184] width 62 height 17
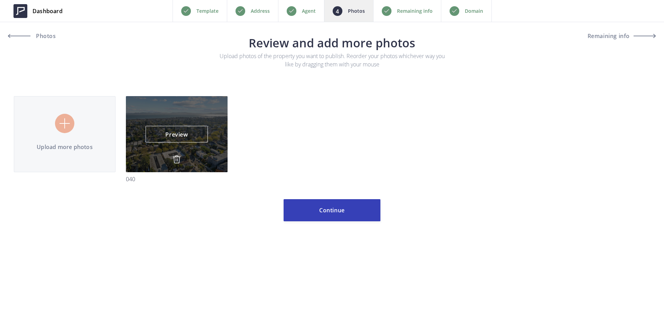
click at [175, 161] on img at bounding box center [177, 159] width 8 height 8
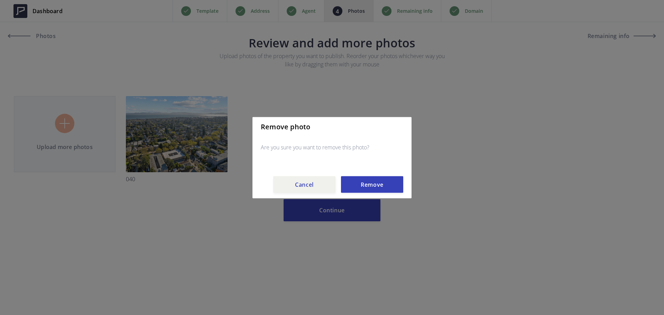
click at [364, 178] on button "Remove" at bounding box center [372, 184] width 62 height 17
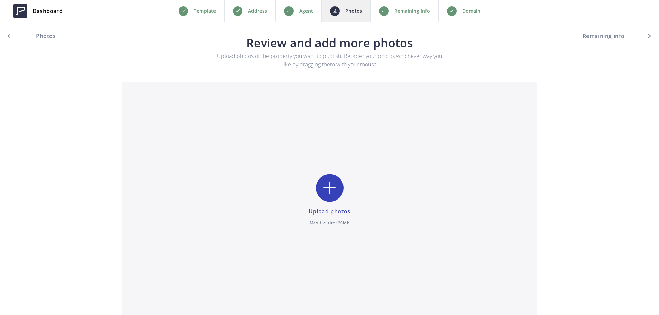
type input "C:\fakepath\001.JPG"
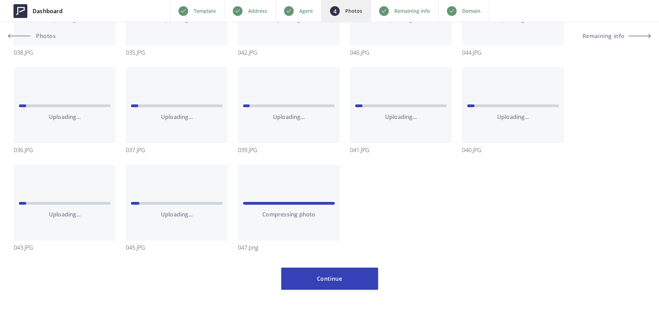
scroll to position [814, 0]
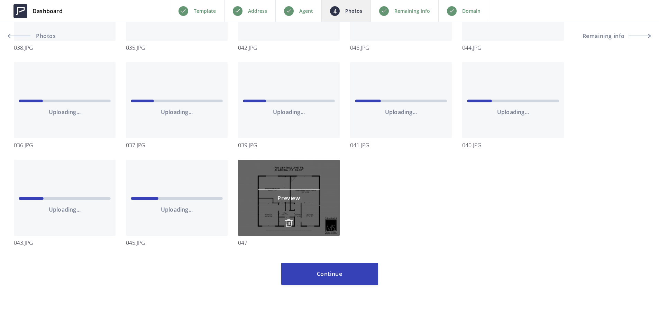
click at [287, 223] on img at bounding box center [289, 223] width 8 height 8
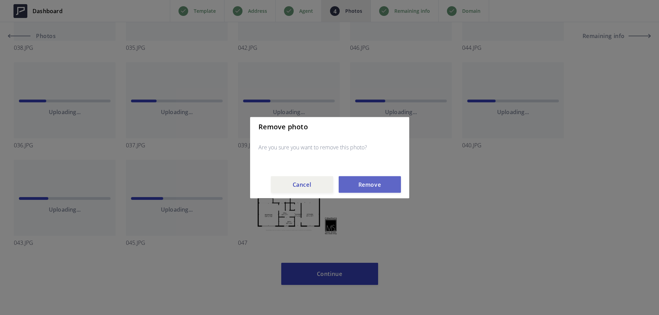
click at [381, 184] on button "Remove" at bounding box center [370, 184] width 62 height 17
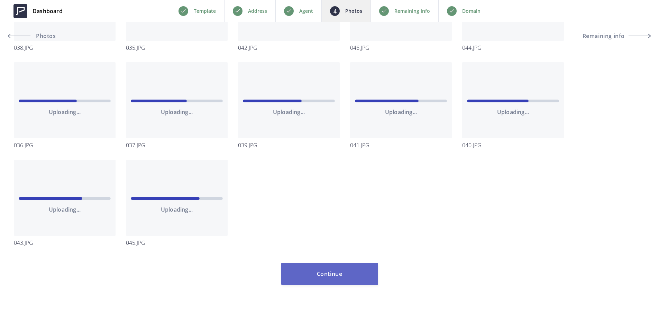
click at [320, 270] on button "Continue" at bounding box center [329, 274] width 97 height 22
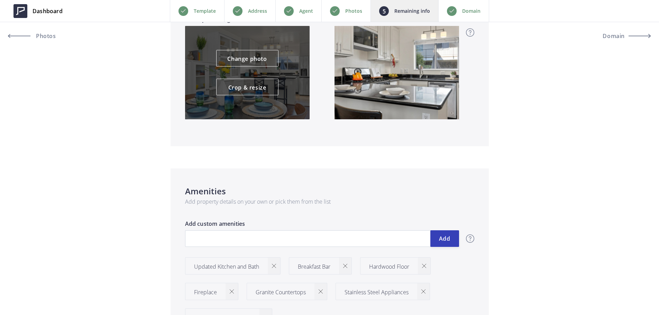
scroll to position [727, 0]
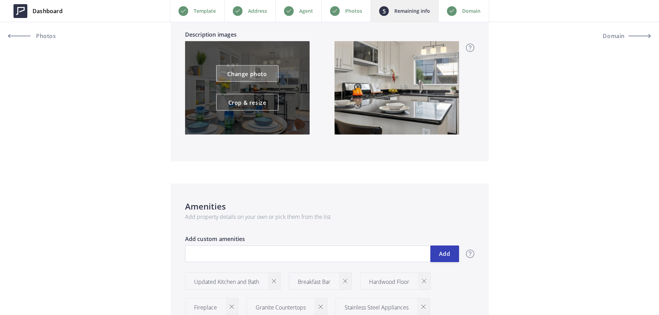
click at [250, 77] on link "Change photo" at bounding box center [247, 73] width 62 height 17
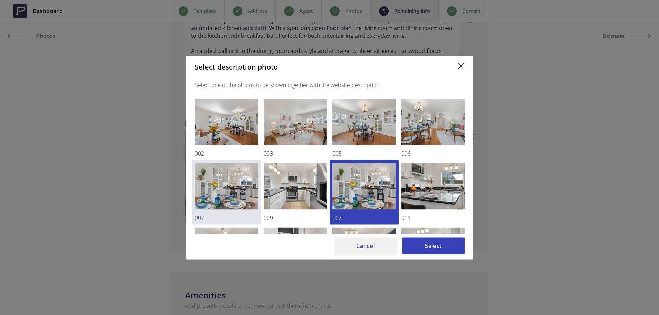
scroll to position [623, 0]
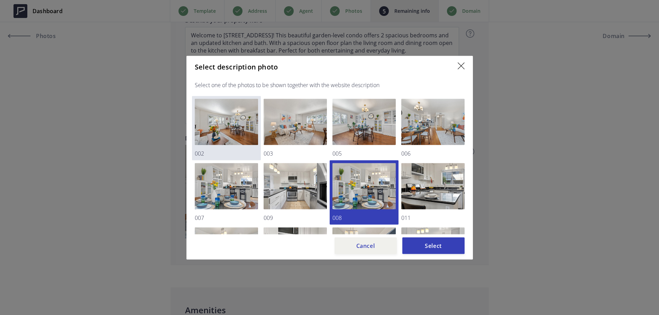
click at [229, 120] on img at bounding box center [226, 122] width 63 height 46
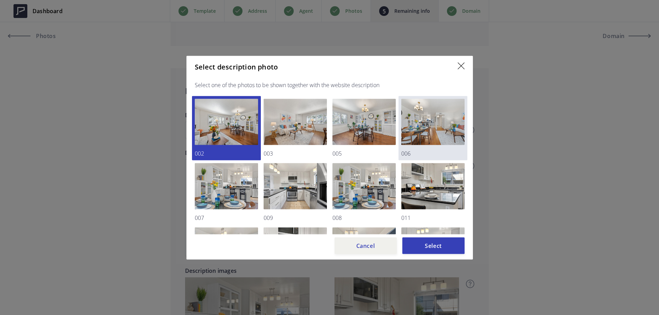
scroll to position [484, 0]
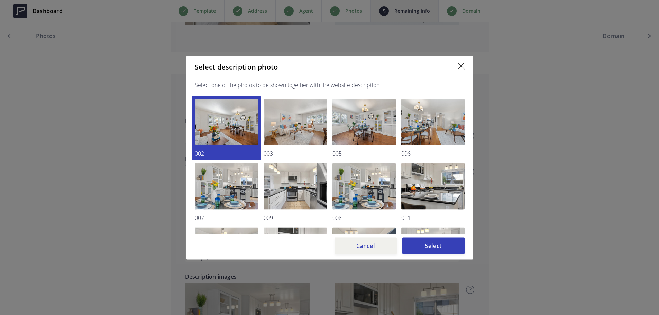
click at [461, 65] on img at bounding box center [461, 66] width 7 height 7
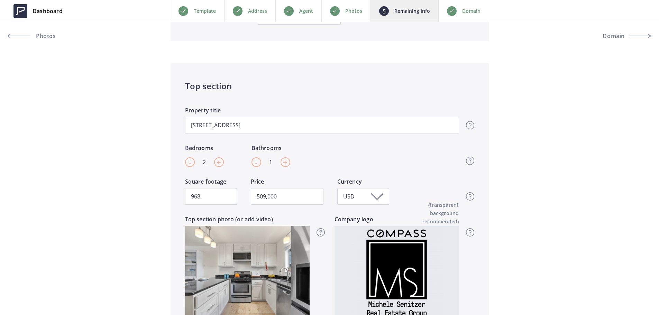
scroll to position [208, 0]
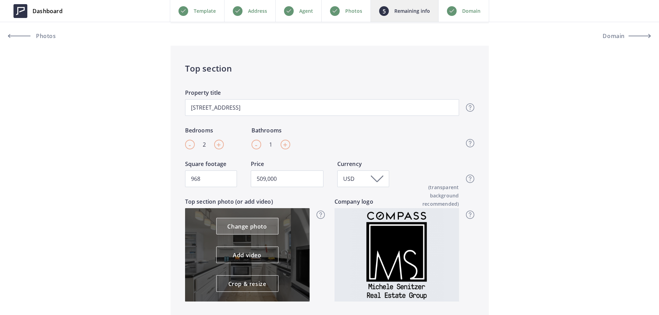
click at [254, 228] on link "Change photo" at bounding box center [247, 226] width 62 height 17
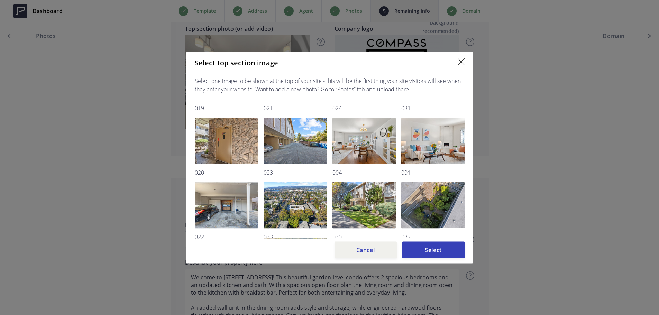
scroll to position [273, 0]
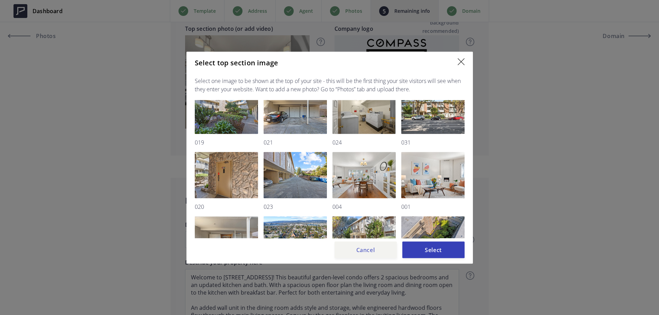
click at [372, 250] on button "Cancel" at bounding box center [366, 249] width 62 height 17
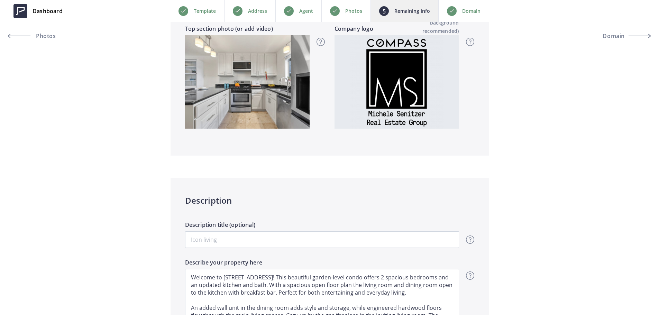
click at [348, 11] on p "Photos" at bounding box center [353, 11] width 17 height 8
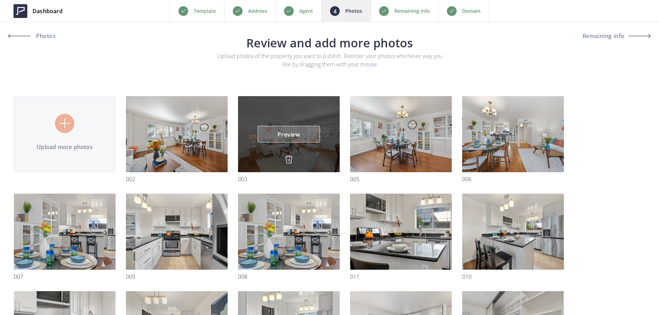
type input "C:\fakepath\001.JPG"
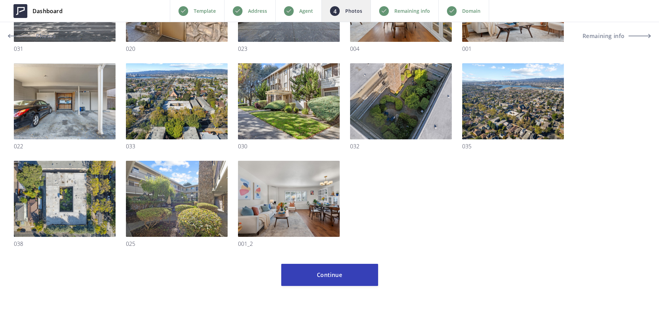
scroll to position [522, 0]
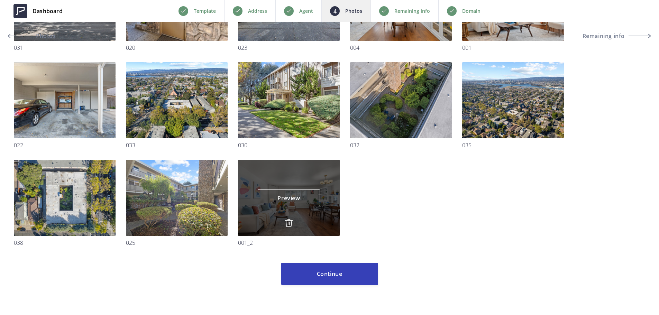
click at [289, 222] on img at bounding box center [289, 223] width 8 height 8
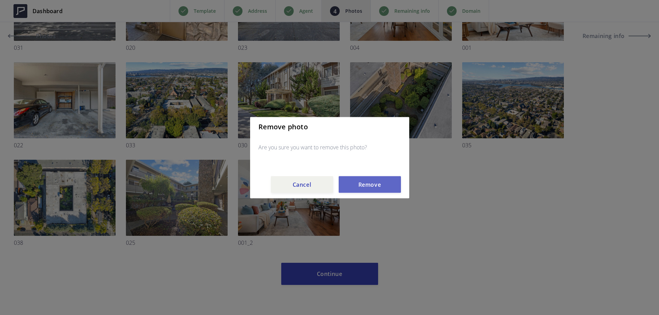
click at [377, 177] on button "Remove" at bounding box center [370, 184] width 62 height 17
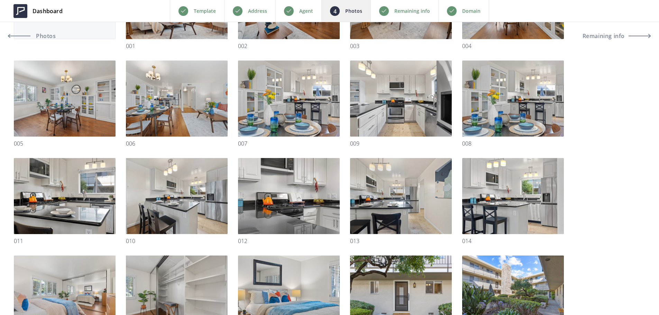
scroll to position [141, 0]
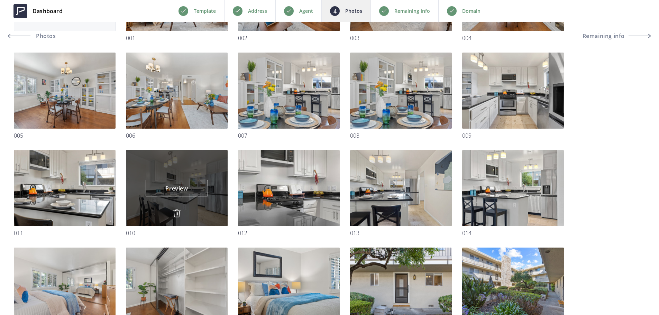
drag, startPoint x: 226, startPoint y: 176, endPoint x: 189, endPoint y: 163, distance: 39.6
click at [144, 169] on div "Upload more photos Preview Preview 001 Preview Preview 002 Preview Preview 003 …" at bounding box center [330, 296] width 642 height 683
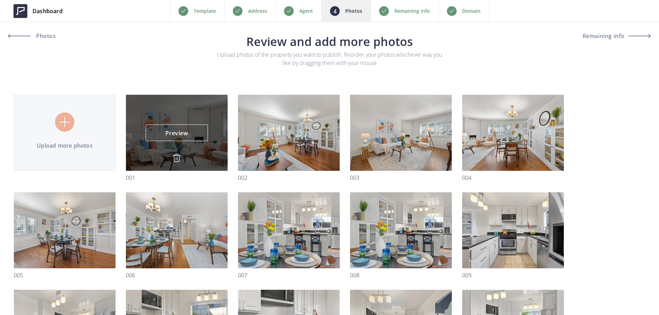
scroll to position [0, 0]
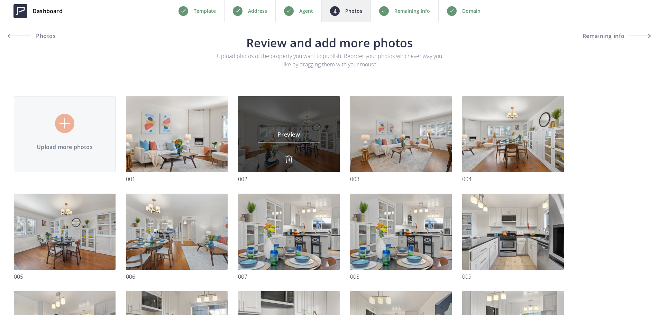
type input "C:\fakepath\029.JPG"
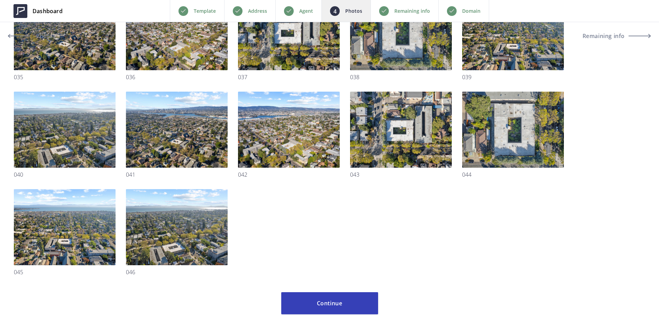
scroll to position [796, 0]
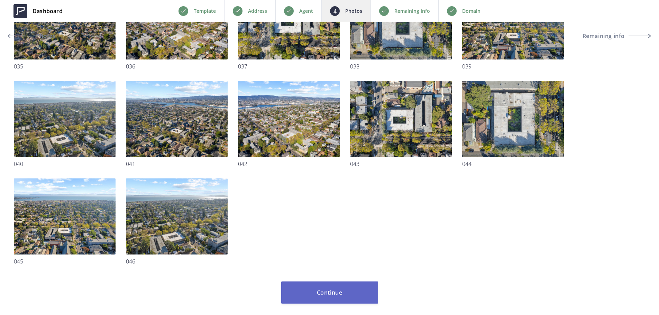
click at [336, 297] on button "Continue" at bounding box center [329, 293] width 97 height 22
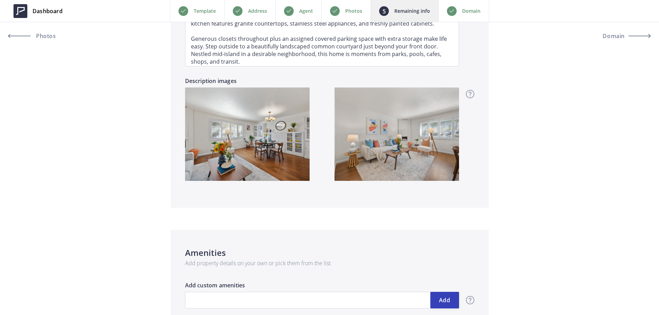
scroll to position [727, 0]
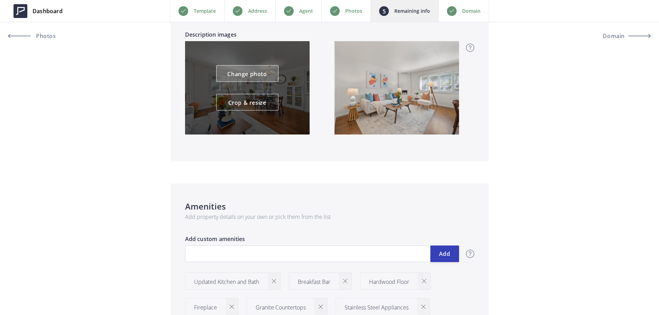
click at [262, 74] on link "Change photo" at bounding box center [247, 73] width 62 height 17
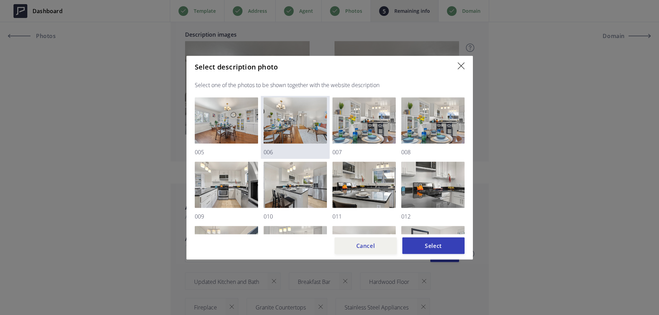
scroll to position [69, 0]
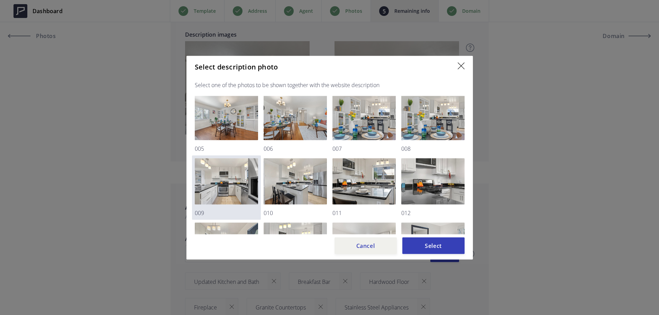
click at [233, 175] on img at bounding box center [226, 181] width 63 height 46
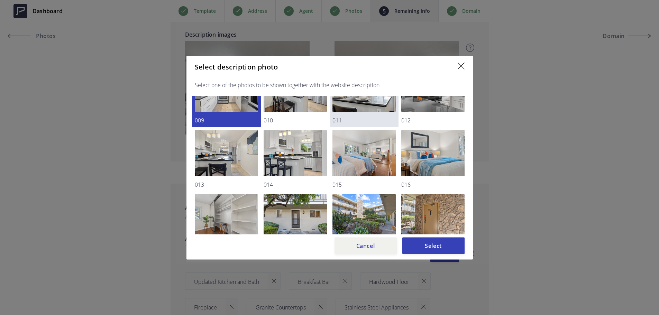
scroll to position [173, 0]
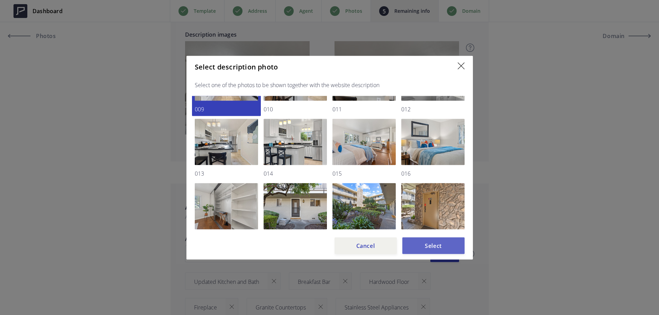
click at [431, 249] on button "Select" at bounding box center [433, 245] width 62 height 17
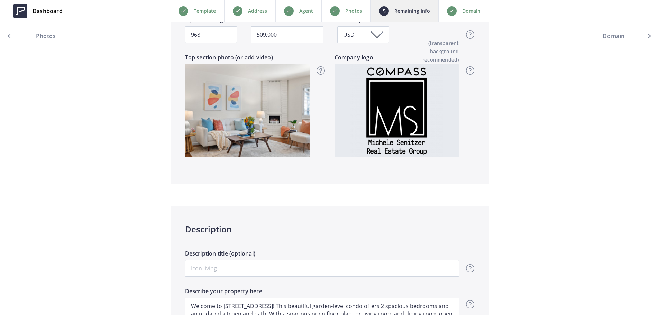
scroll to position [242, 0]
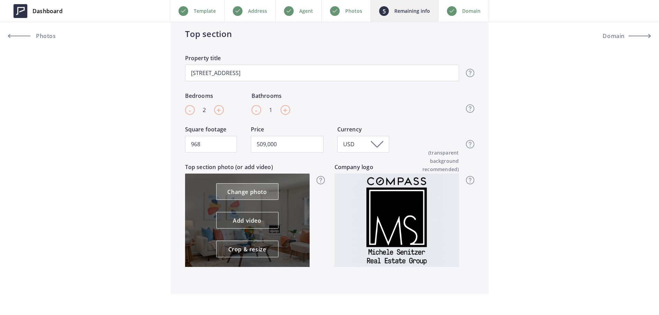
click at [257, 192] on link "Change photo" at bounding box center [247, 191] width 62 height 17
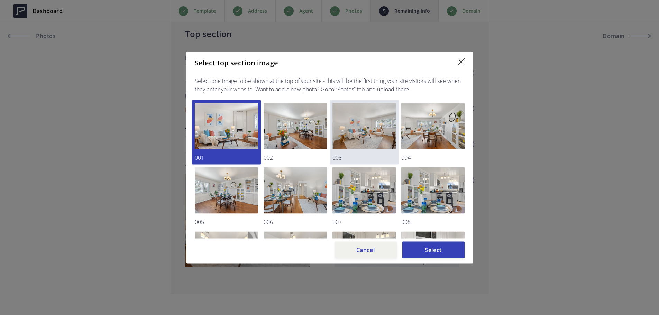
click at [358, 139] on img at bounding box center [363, 126] width 63 height 46
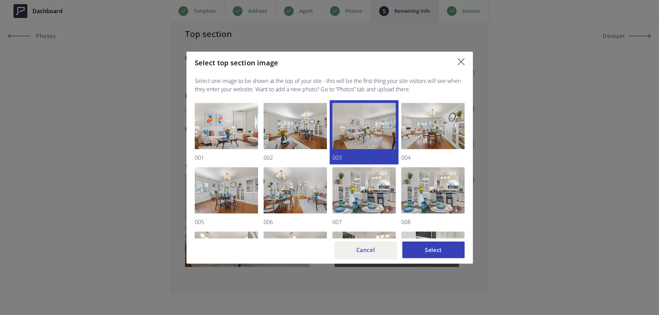
click at [450, 247] on button "Select" at bounding box center [433, 249] width 62 height 17
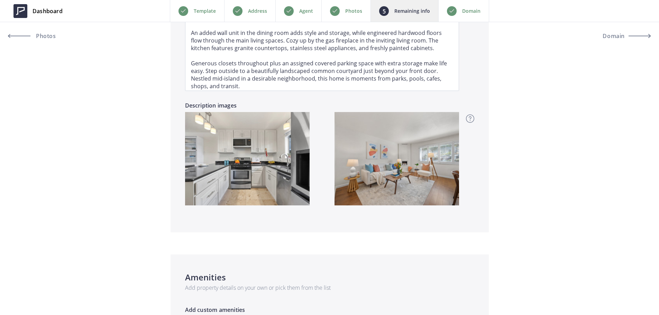
scroll to position [657, 0]
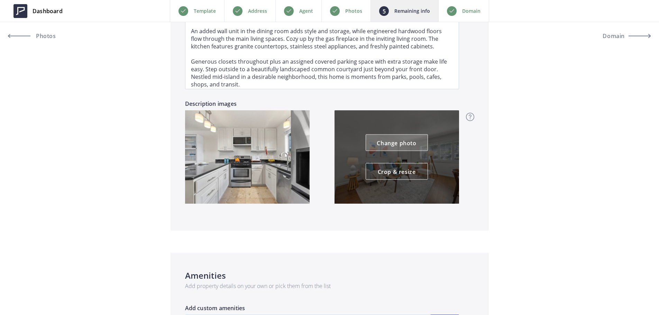
click at [400, 143] on link "Change photo" at bounding box center [397, 143] width 62 height 17
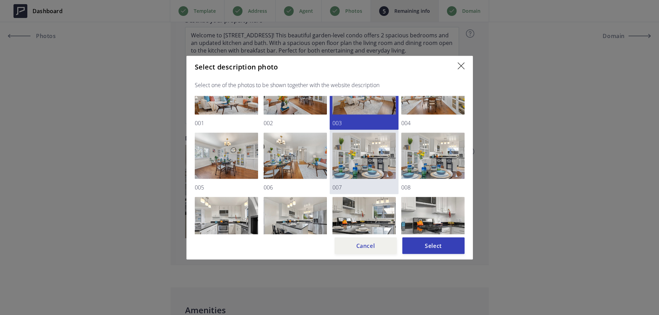
scroll to position [35, 0]
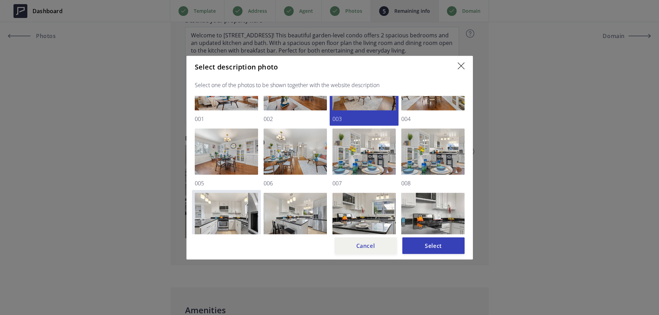
click at [236, 206] on img at bounding box center [226, 216] width 63 height 46
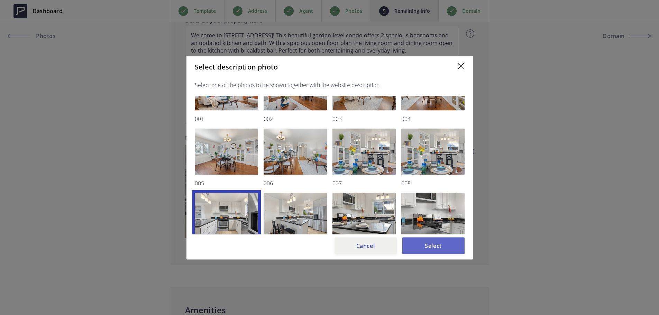
click at [429, 246] on button "Select" at bounding box center [433, 245] width 62 height 17
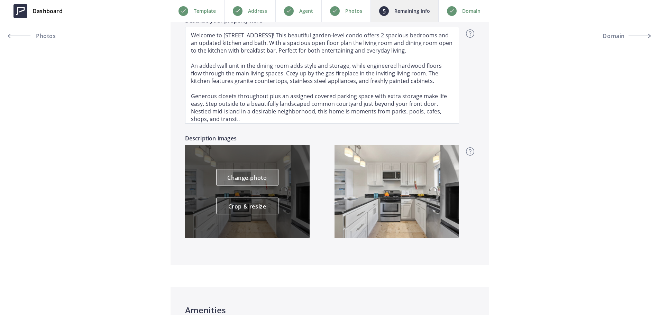
click at [263, 181] on link "Change photo" at bounding box center [247, 177] width 62 height 17
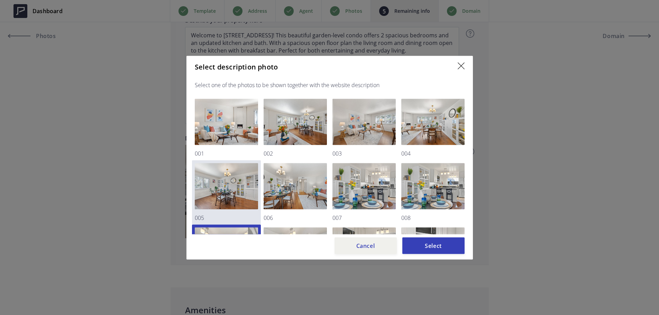
click at [224, 177] on img at bounding box center [226, 186] width 63 height 46
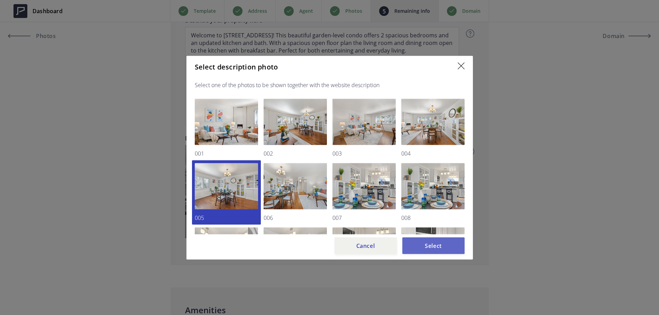
click at [438, 244] on button "Select" at bounding box center [433, 245] width 62 height 17
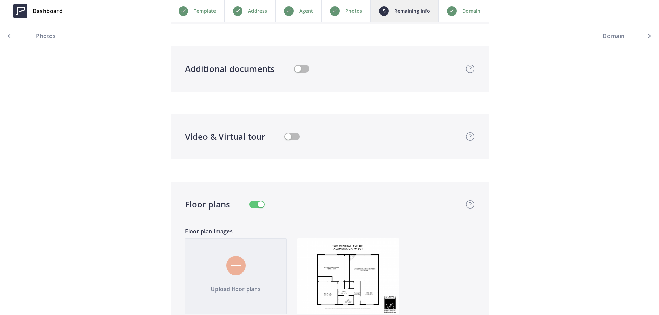
scroll to position [1384, 0]
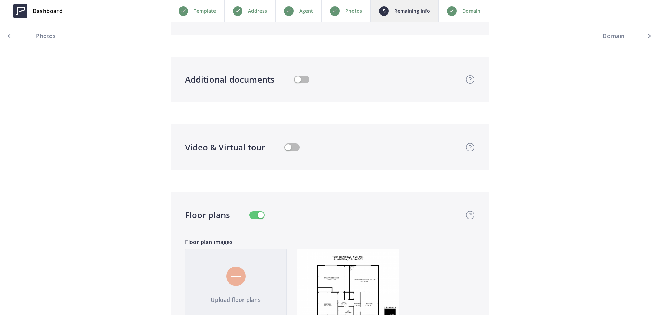
click at [293, 147] on button "button" at bounding box center [291, 148] width 15 height 8
type input "509,000"
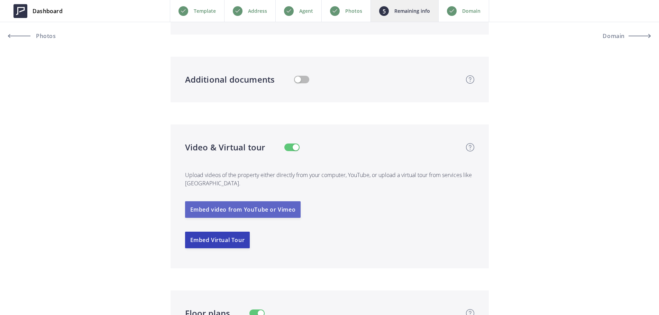
click at [254, 211] on button "Embed video from YouTube or Vimeo" at bounding box center [243, 209] width 116 height 17
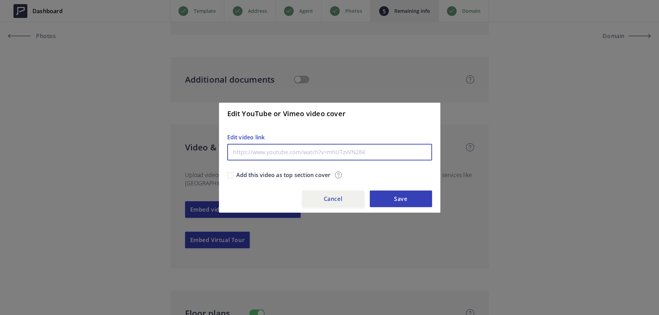
click at [317, 146] on input "text" at bounding box center [329, 152] width 205 height 17
paste input "[URL][DOMAIN_NAME]"
type input "[URL][DOMAIN_NAME]"
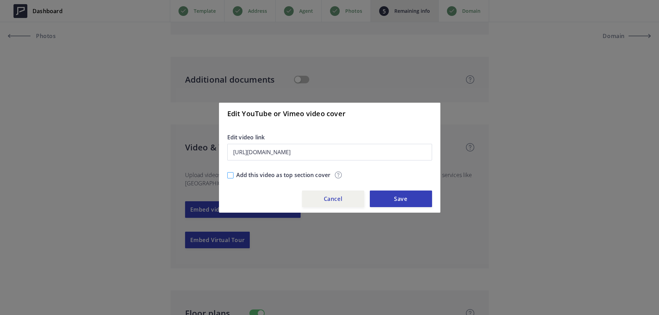
click at [232, 177] on input "Add this video as top section cover" at bounding box center [230, 175] width 6 height 6
checkbox input "true"
click at [389, 198] on button "Save" at bounding box center [401, 199] width 62 height 17
type input "509,000"
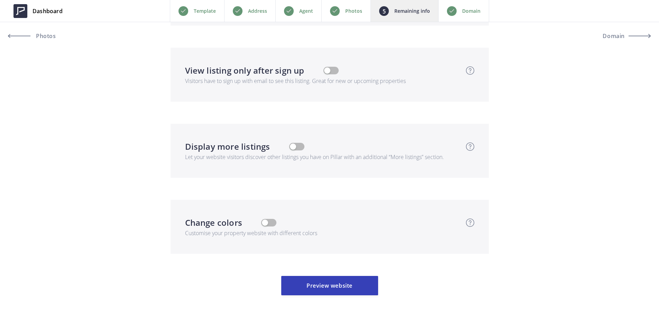
scroll to position [2257, 0]
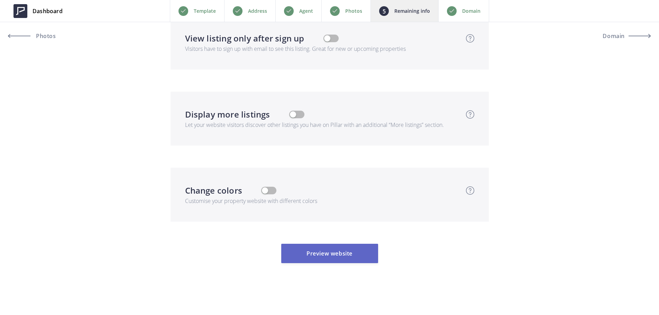
click at [362, 254] on button "Preview website" at bounding box center [329, 253] width 97 height 19
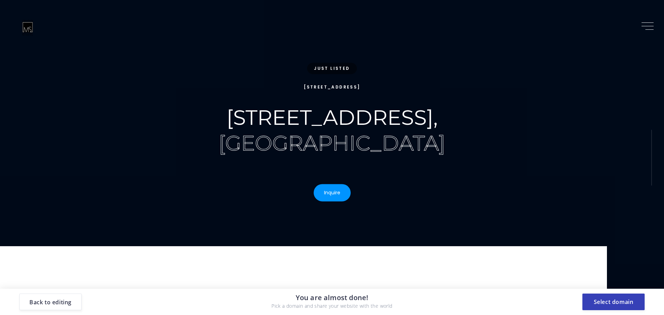
scroll to position [0, 0]
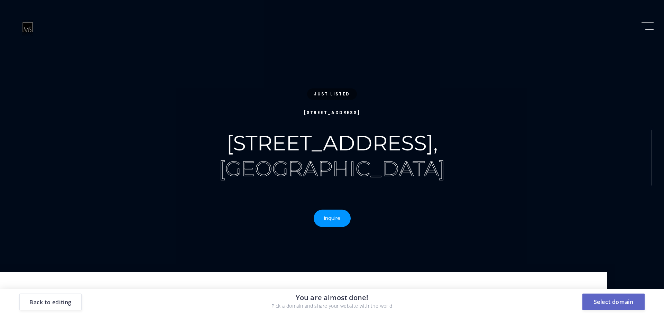
click at [620, 302] on button "Select domain" at bounding box center [614, 302] width 62 height 17
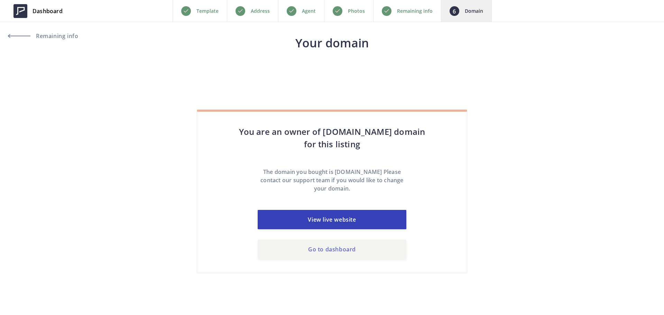
click at [349, 254] on link "Go to dashboard" at bounding box center [332, 249] width 149 height 19
